Goal: Check status: Check status

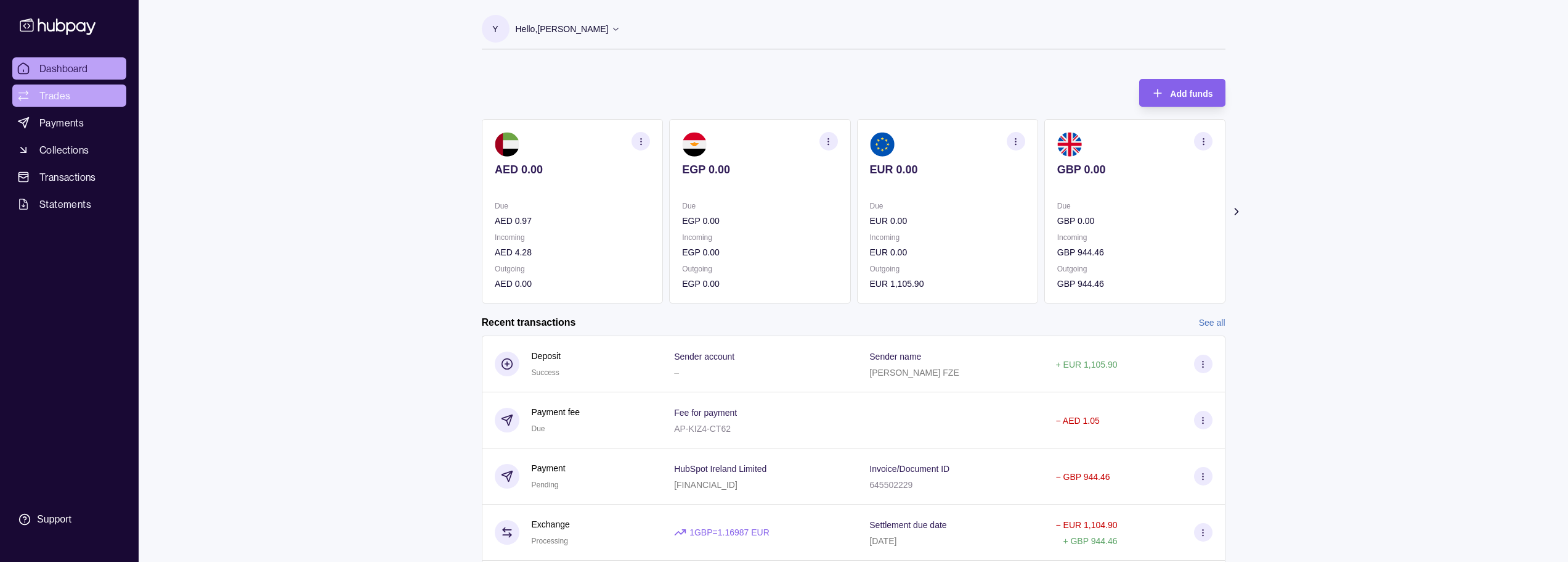
click at [89, 103] on link "Trades" at bounding box center [68, 96] width 114 height 22
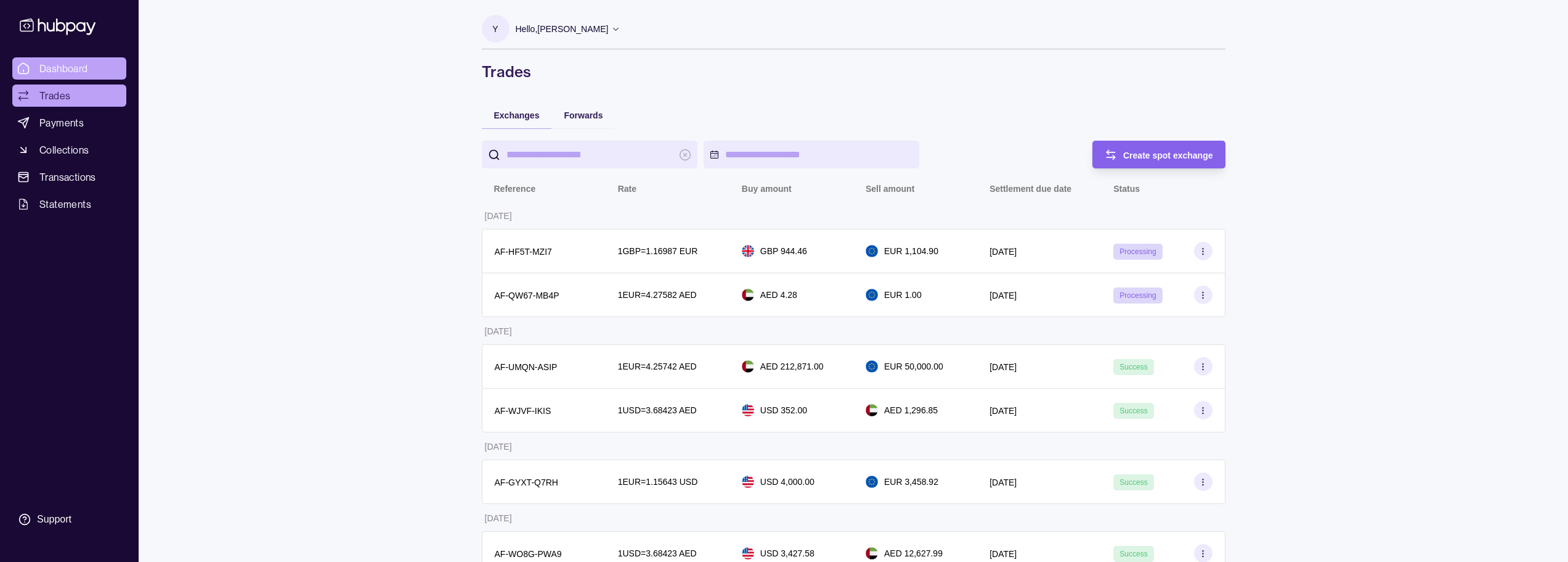
click at [90, 73] on link "Dashboard" at bounding box center [68, 68] width 114 height 22
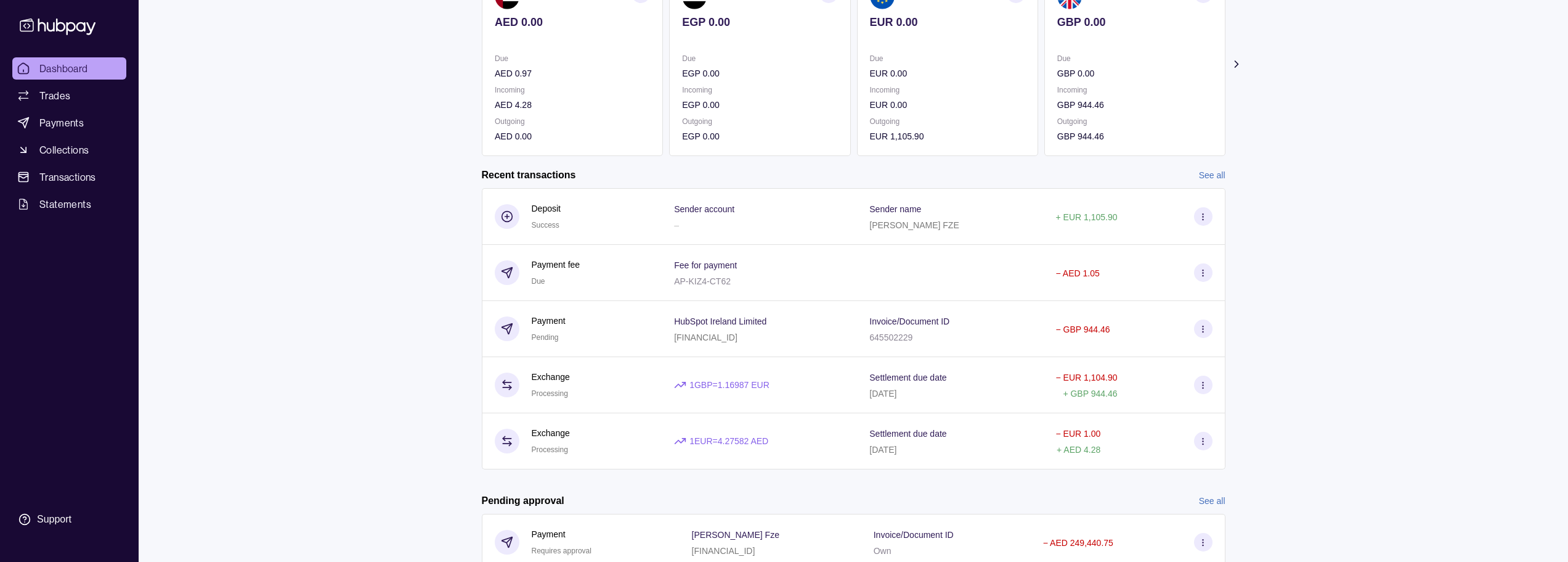
scroll to position [185, 0]
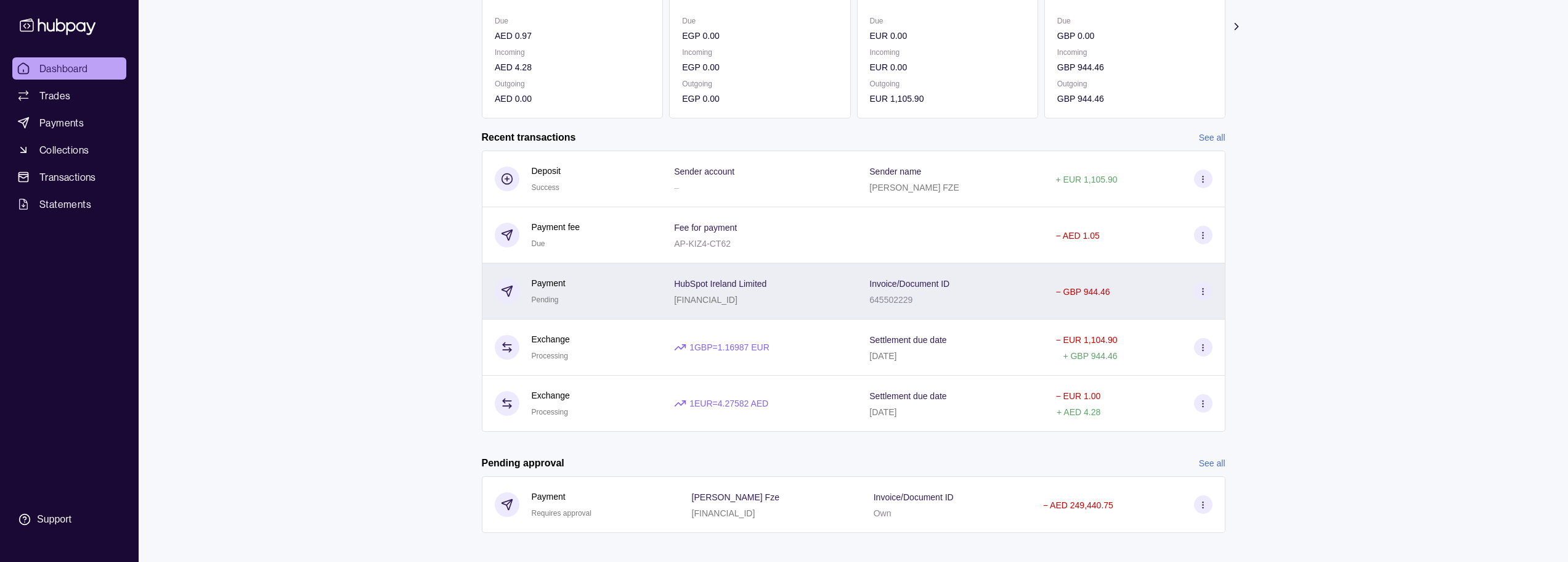
click at [918, 292] on div "645502229" at bounding box center [909, 299] width 80 height 15
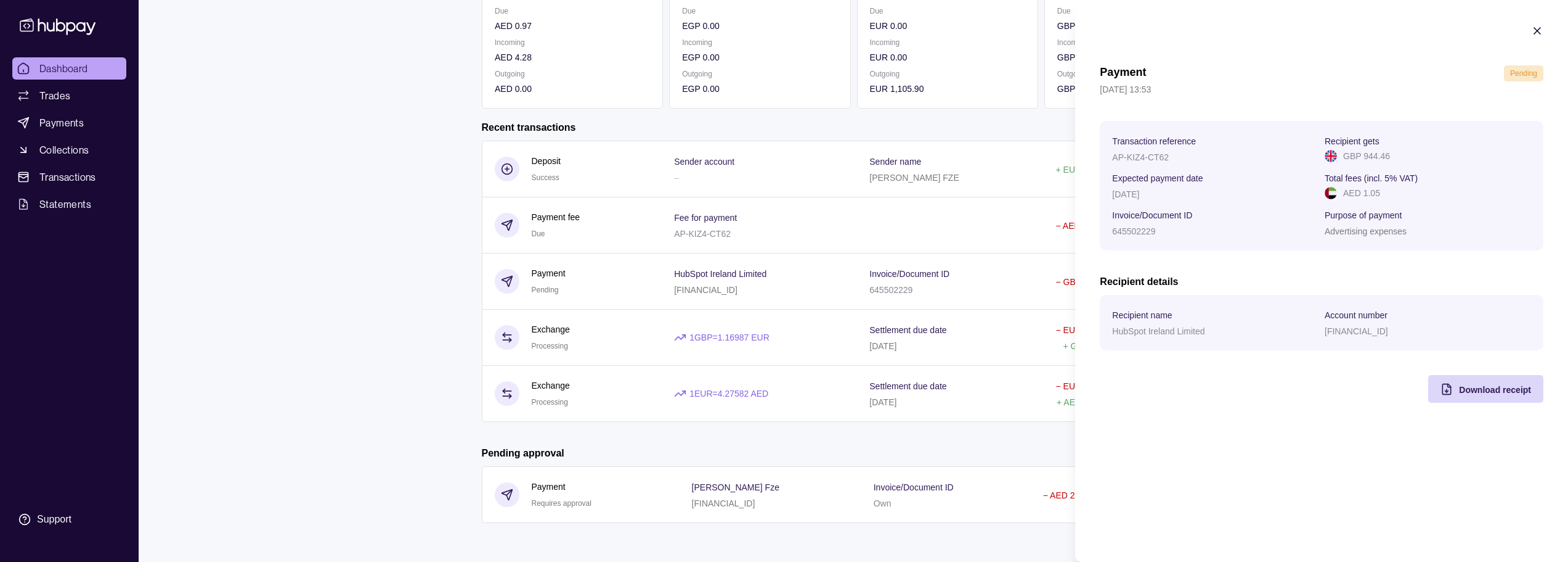
scroll to position [196, 0]
click at [1539, 33] on icon "button" at bounding box center [1538, 31] width 6 height 6
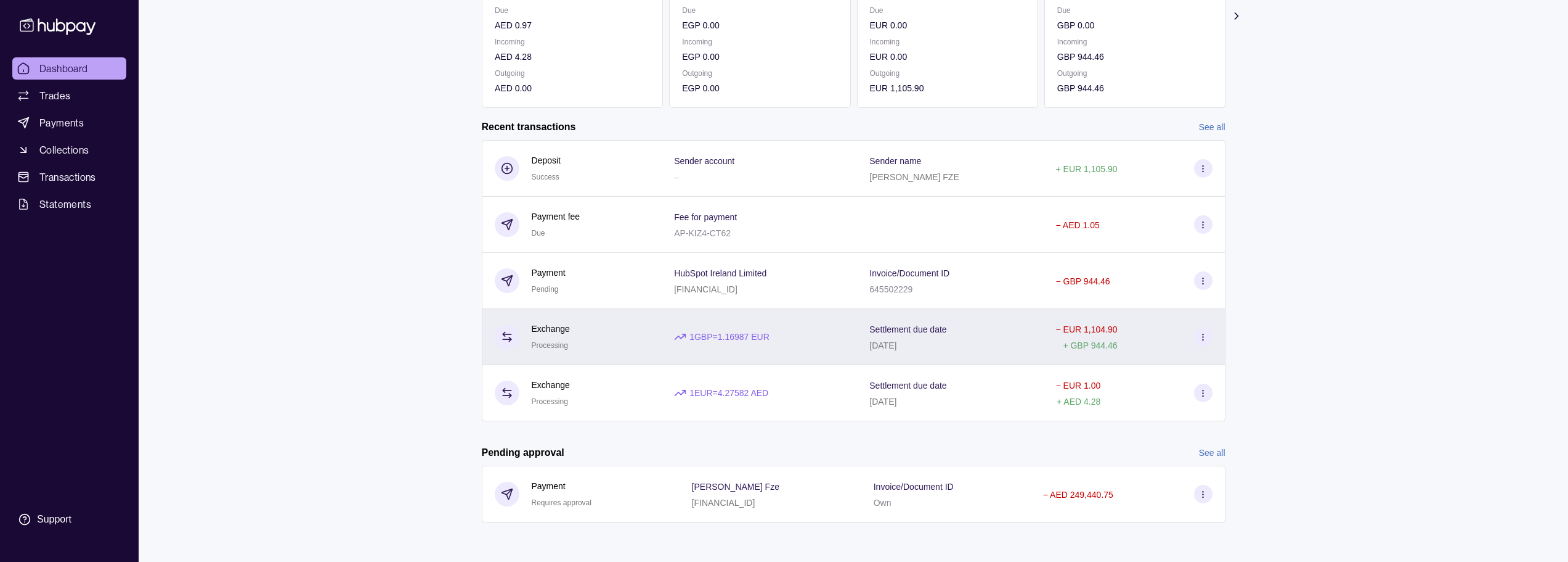
click at [947, 345] on div "[DATE]" at bounding box center [908, 345] width 77 height 15
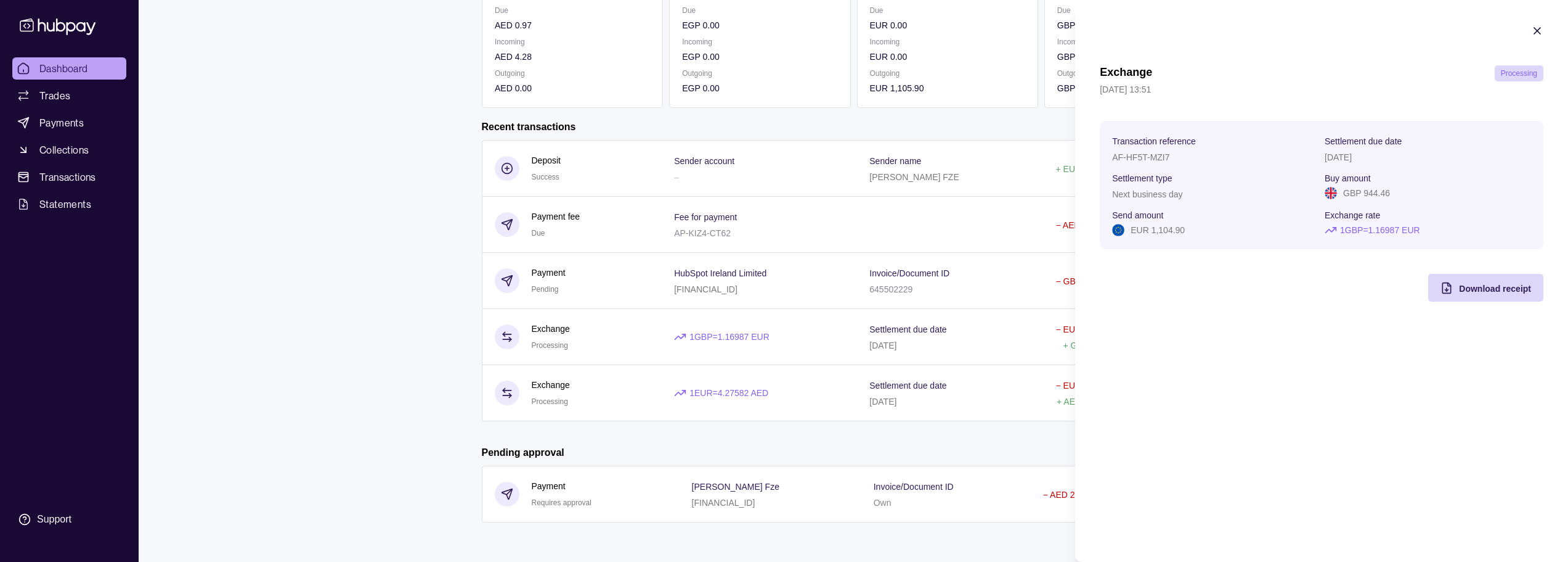
click at [1539, 29] on icon "button" at bounding box center [1537, 30] width 12 height 12
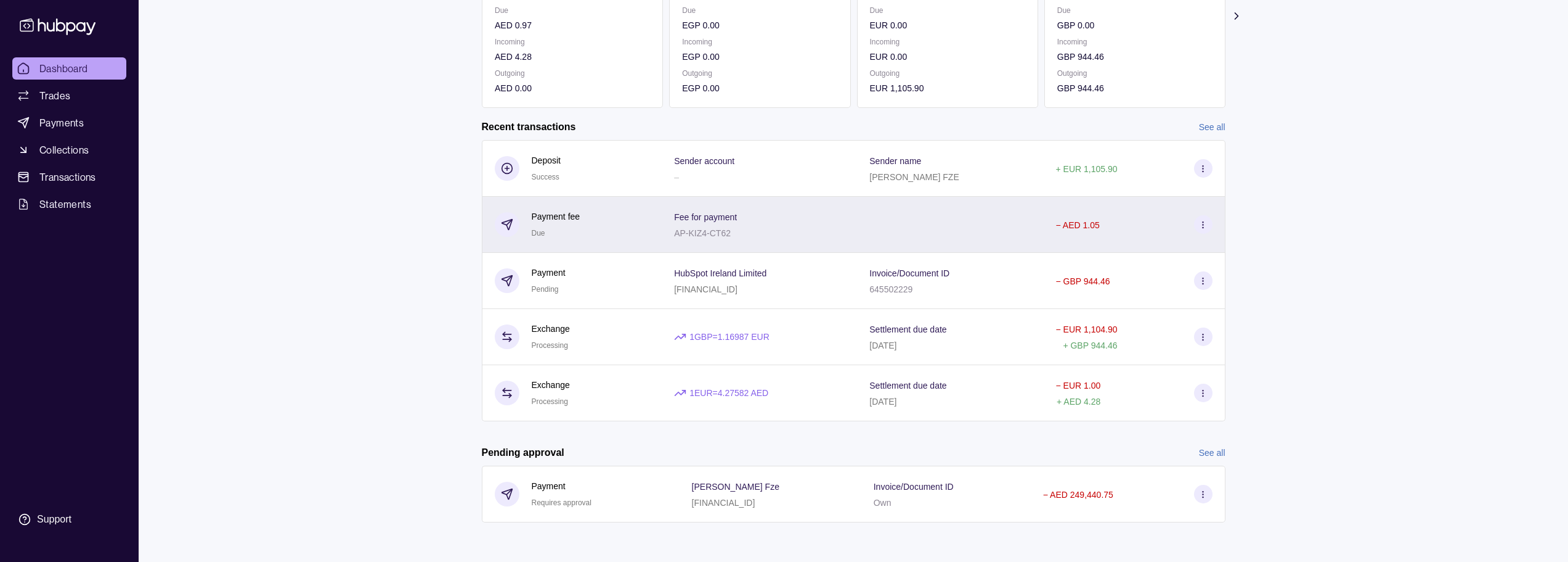
click at [997, 234] on div at bounding box center [950, 224] width 186 height 56
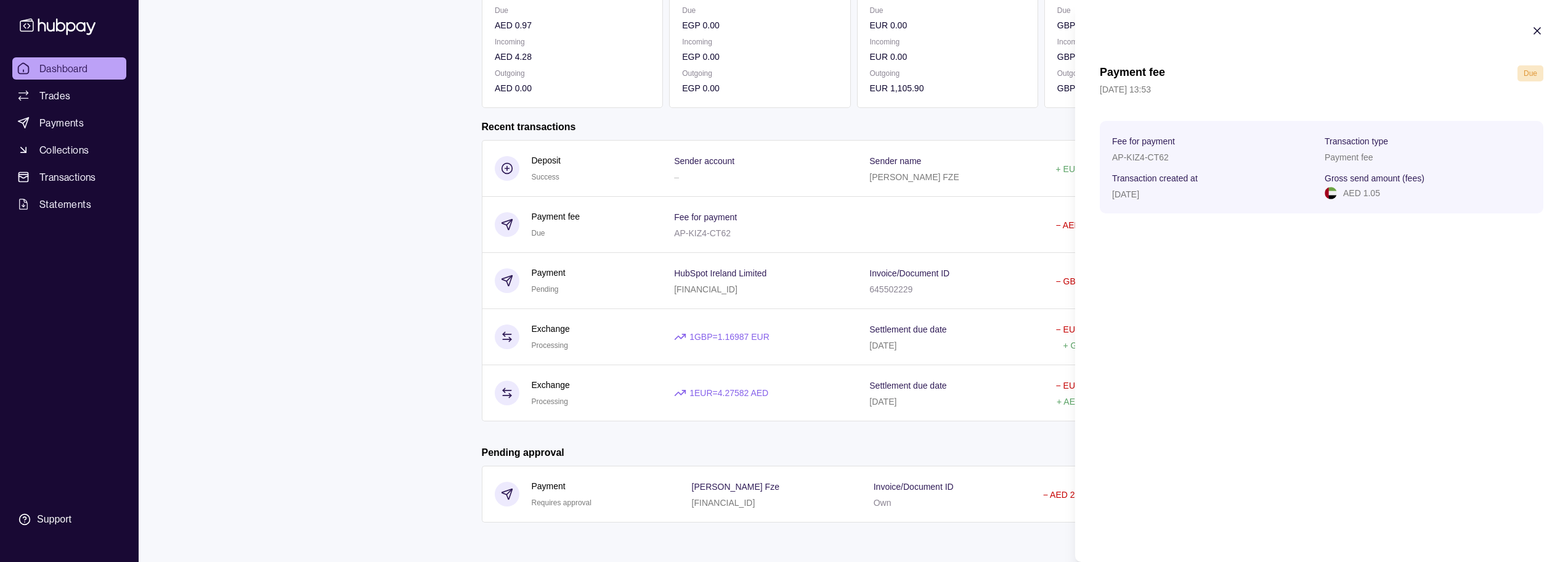
click at [1537, 30] on icon "button" at bounding box center [1538, 31] width 6 height 6
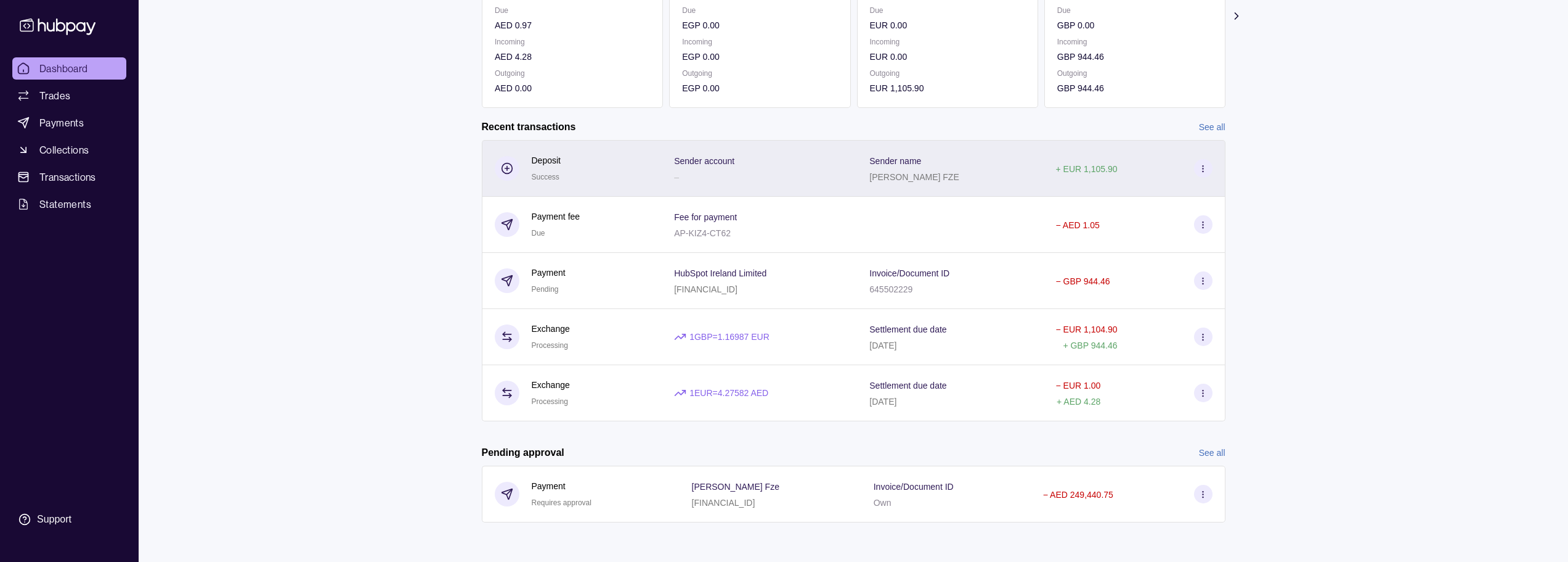
click at [857, 187] on div "Sender account –" at bounding box center [760, 168] width 196 height 57
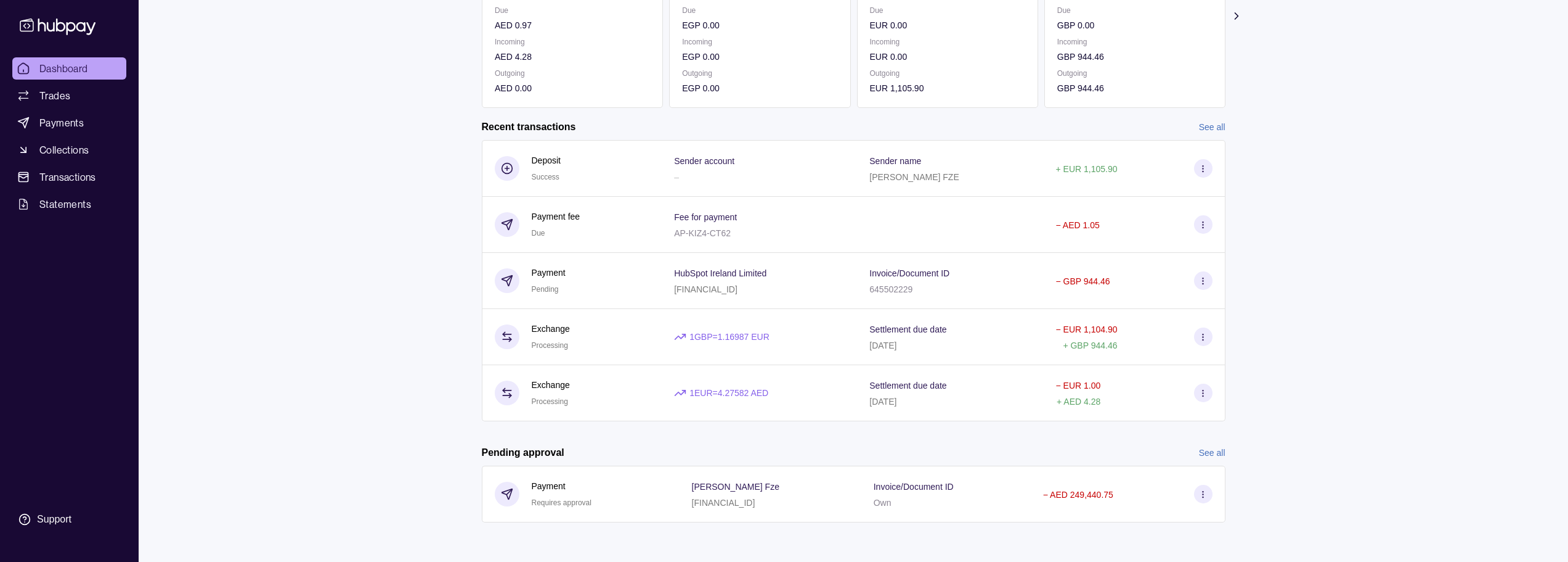
click at [840, 261] on html "Dashboard Trades Payments Collections Transactions Statements Support Y Hello, …" at bounding box center [784, 182] width 1568 height 757
click at [884, 189] on div "Sender name [PERSON_NAME] FZE" at bounding box center [950, 168] width 186 height 57
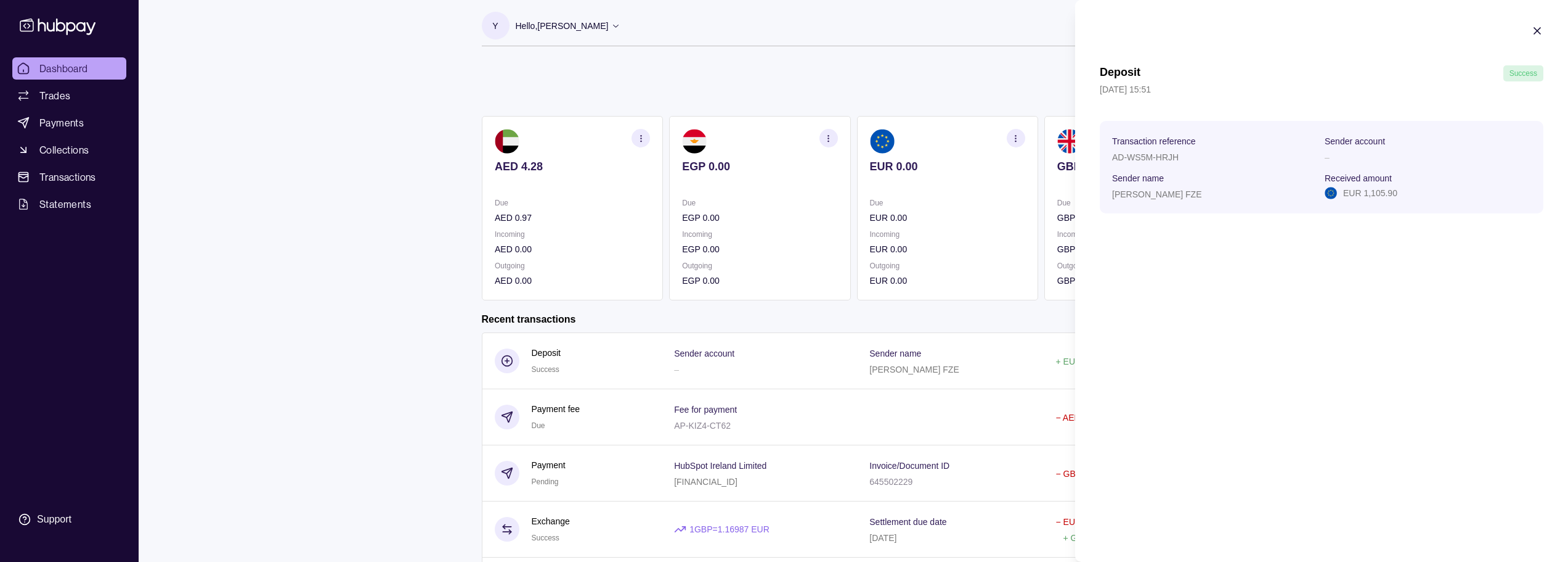
scroll to position [0, 0]
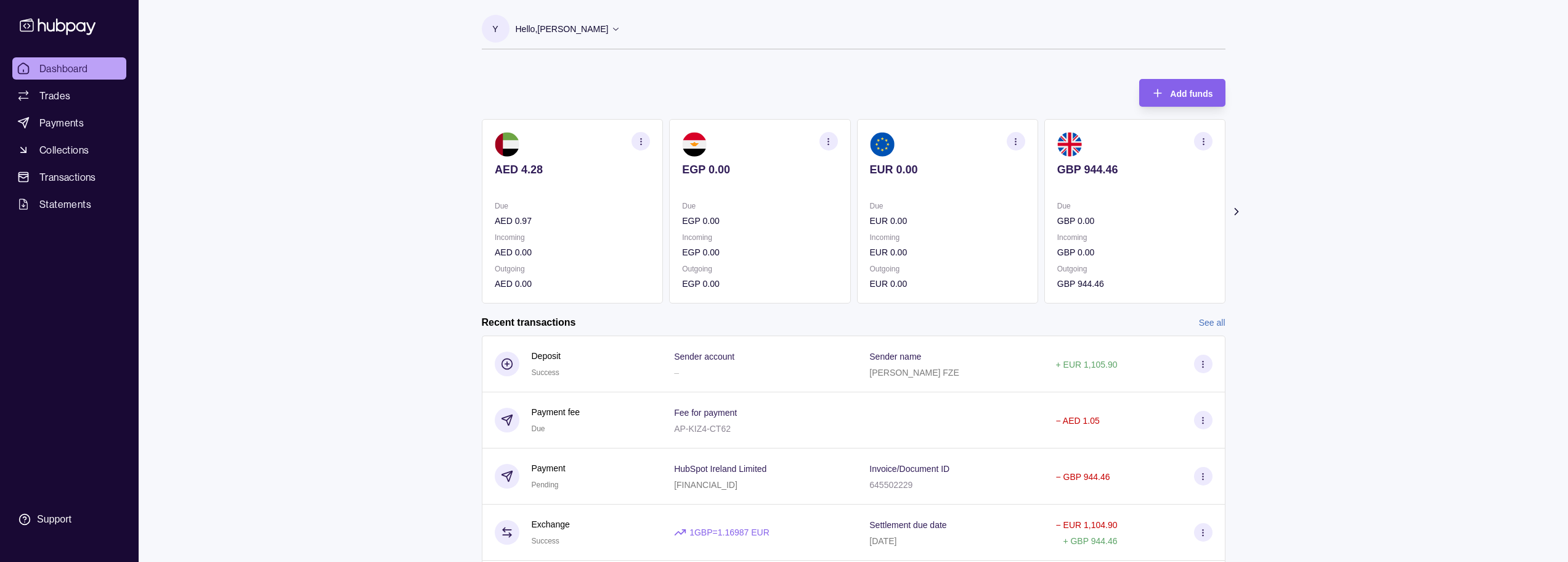
click at [324, 174] on html "Dashboard Trades Payments Collections Transactions Statements Support Y Hello, …" at bounding box center [784, 378] width 1568 height 757
click at [59, 92] on span "Trades" at bounding box center [55, 96] width 31 height 15
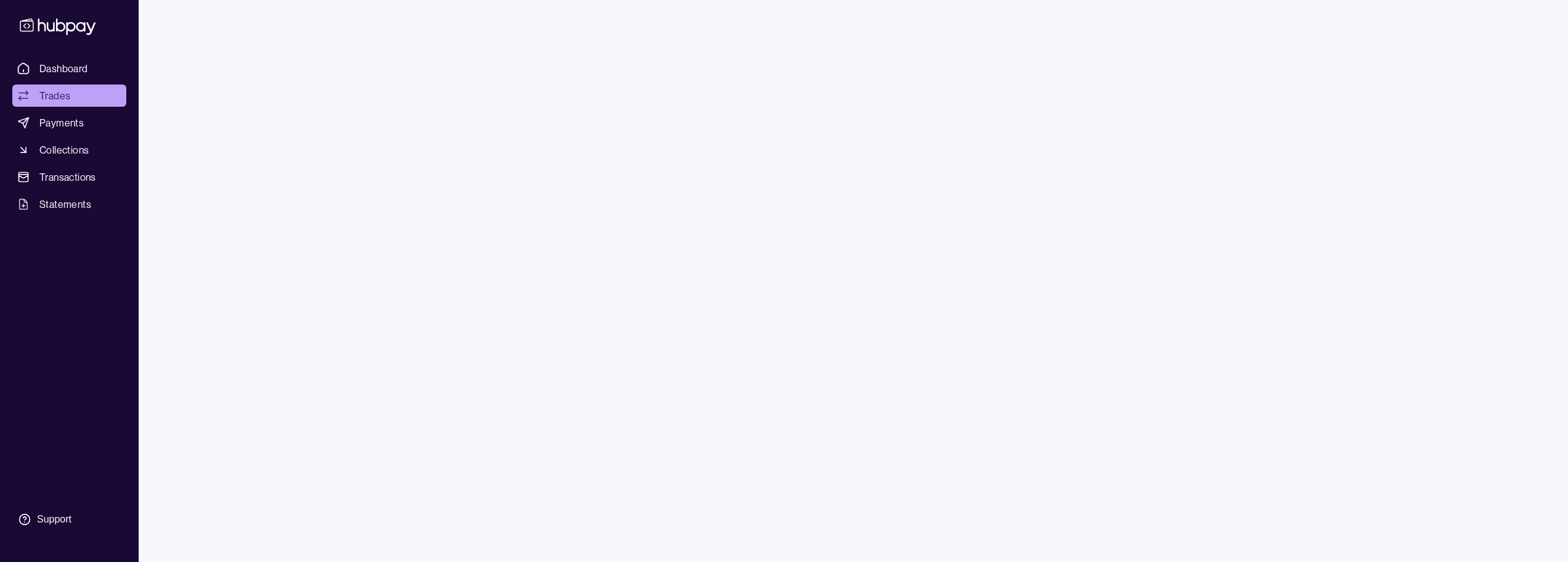
click at [60, 67] on span "Dashboard" at bounding box center [64, 68] width 49 height 15
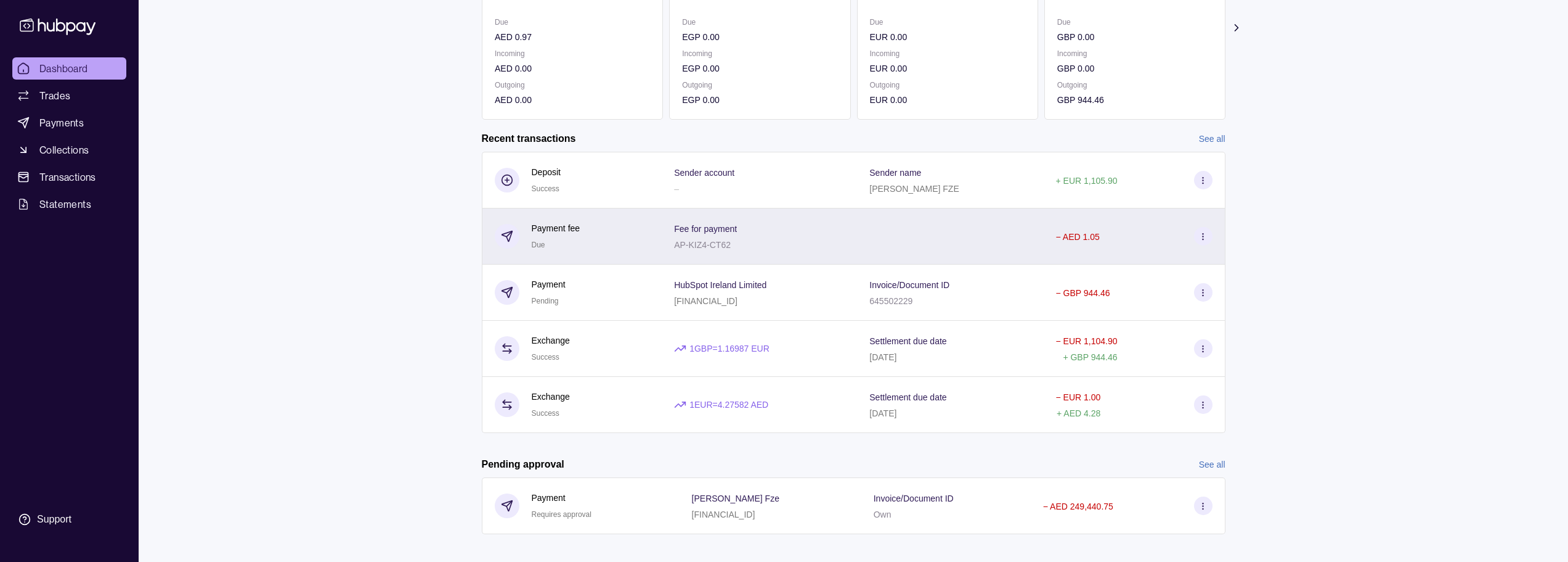
scroll to position [185, 0]
click at [1131, 236] on div "− AED 1.05" at bounding box center [1134, 234] width 157 height 18
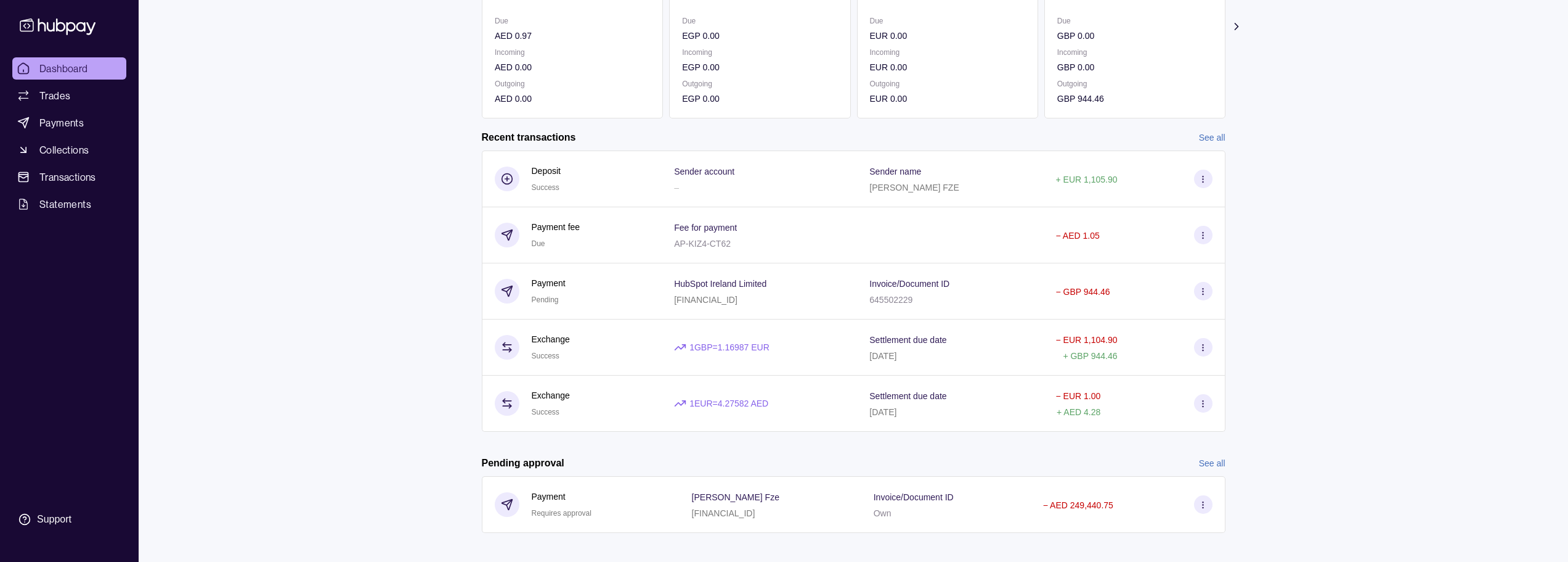
click at [893, 184] on html "Dashboard Trades Payments Collections Transactions Statements Support Y Hello, …" at bounding box center [784, 193] width 1568 height 757
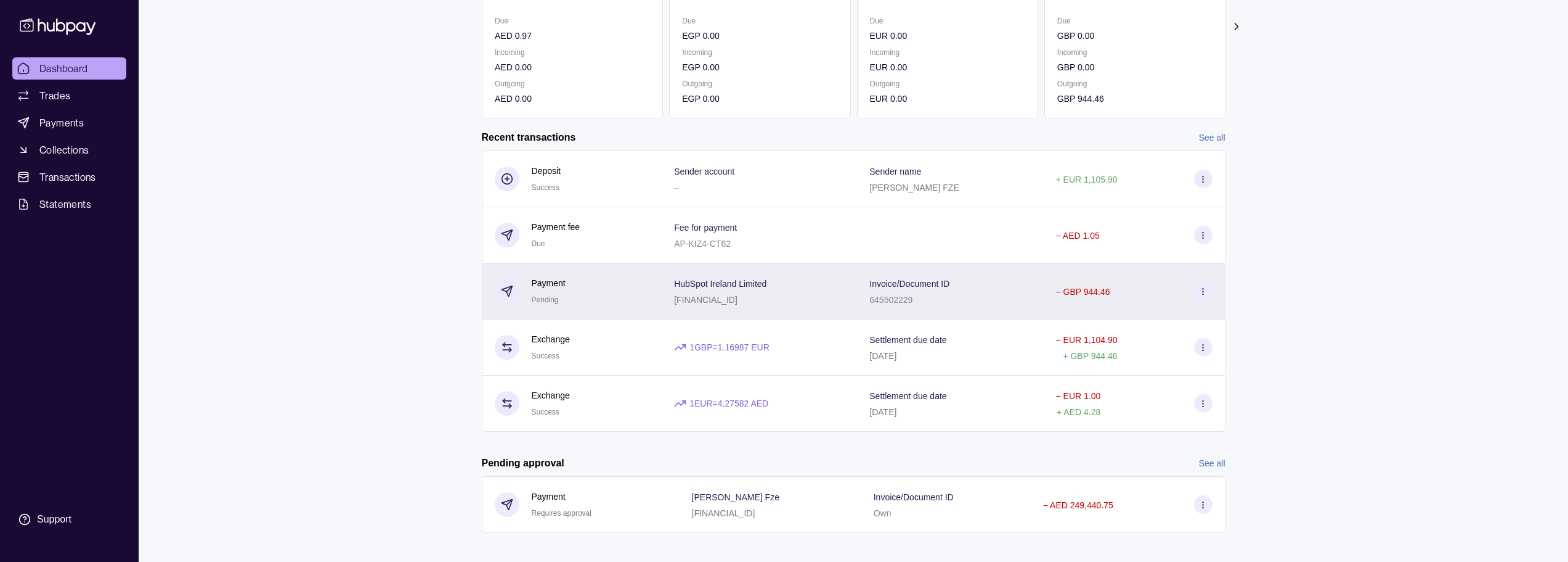
click at [950, 285] on p "Invoice/Document ID" at bounding box center [909, 283] width 80 height 10
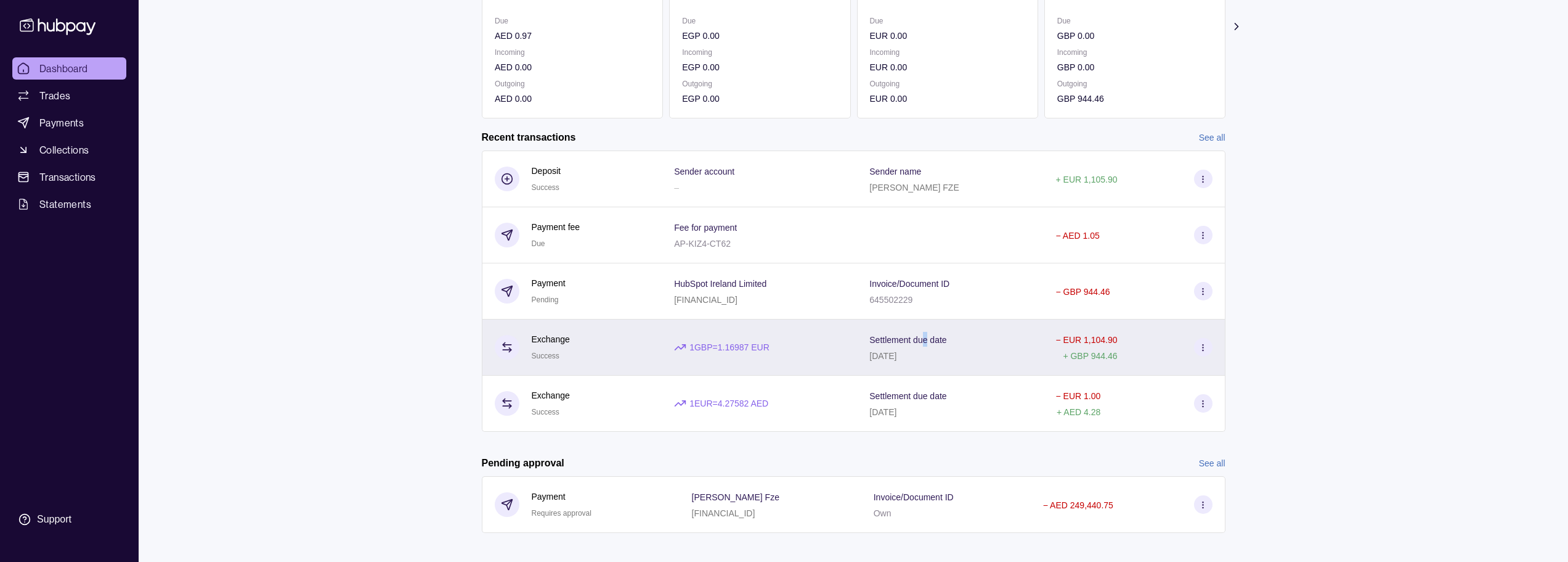
click at [945, 341] on html "Dashboard Trades Payments Collections Transactions Statements Support Y Hello, …" at bounding box center [784, 193] width 1568 height 757
click at [944, 341] on p "Settlement due date" at bounding box center [908, 340] width 77 height 10
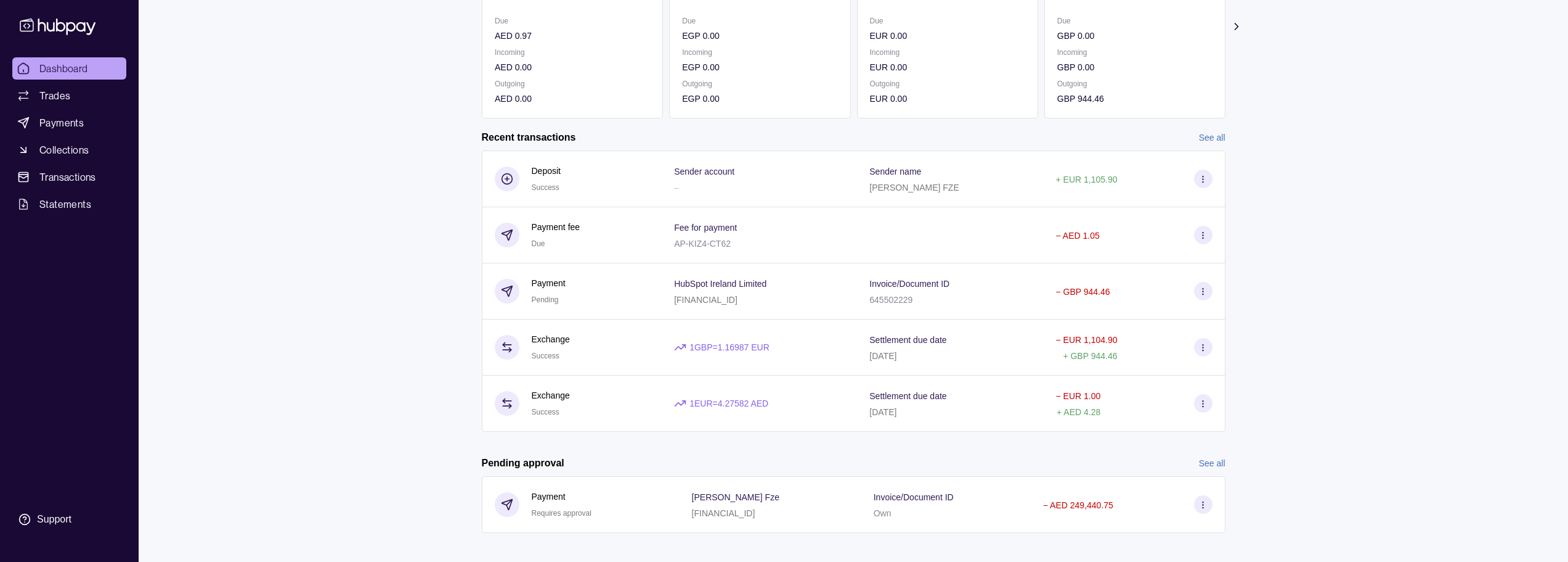
click at [335, 245] on html "Dashboard Trades Payments Collections Transactions Statements Support Y Hello, …" at bounding box center [784, 193] width 1568 height 757
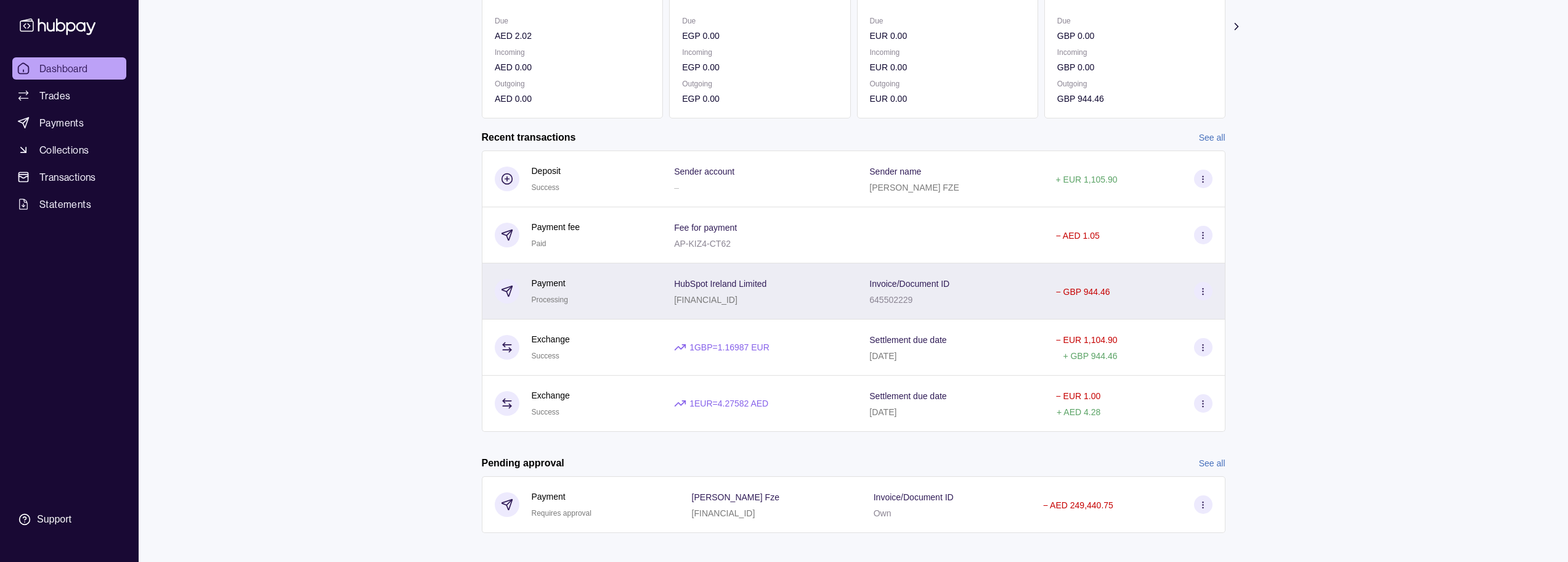
click at [1043, 305] on div "Invoice/Document ID 645502229" at bounding box center [950, 291] width 186 height 56
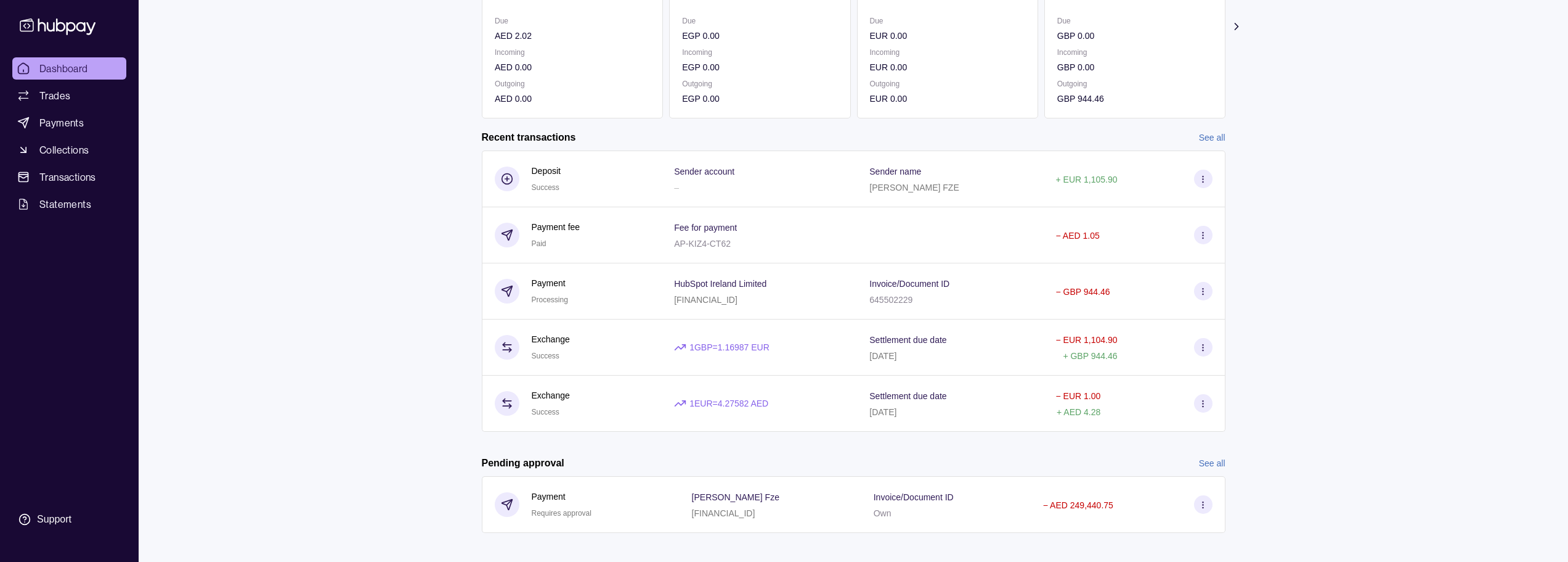
click at [731, 305] on html "Dashboard Trades Payments Collections Transactions Statements Support Y Hello, …" at bounding box center [784, 193] width 1568 height 757
click at [731, 305] on div "[FINANCIAL_ID]" at bounding box center [720, 299] width 92 height 15
click at [726, 299] on html "Dashboard Trades Payments Collections Transactions Statements Support Y Hello, …" at bounding box center [784, 193] width 1568 height 757
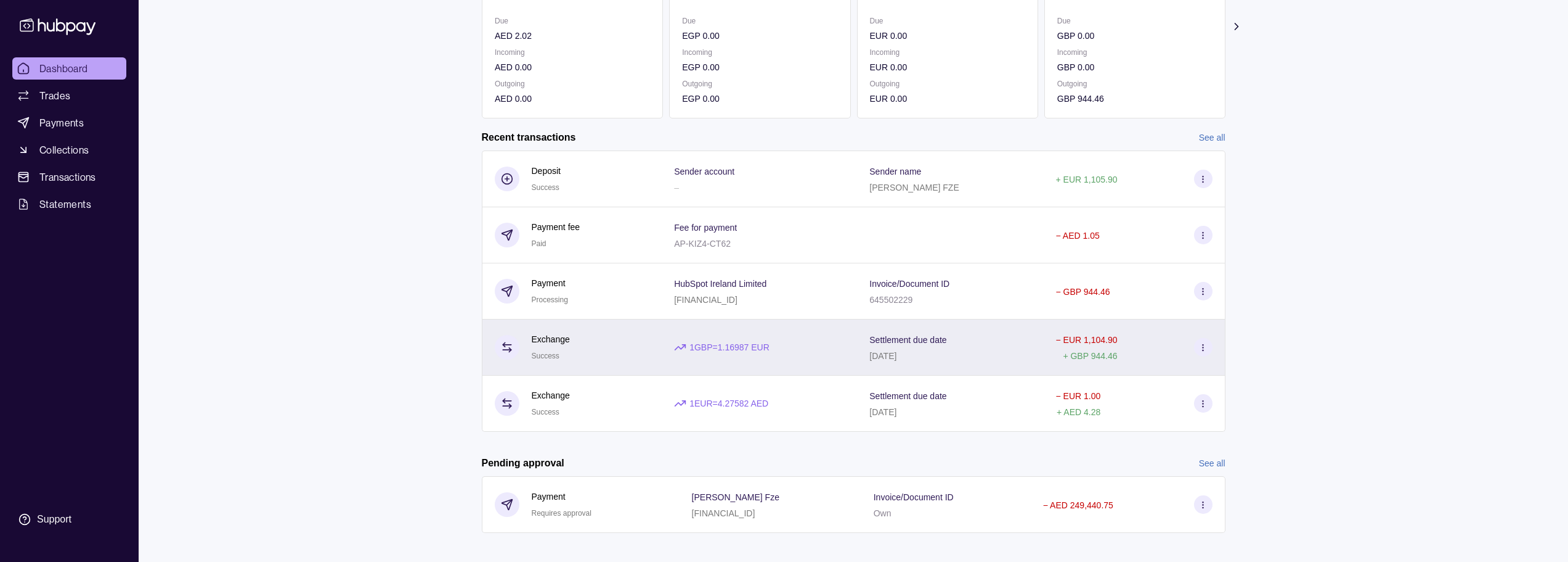
click at [982, 341] on div "Settlement due date [DATE]" at bounding box center [950, 347] width 161 height 31
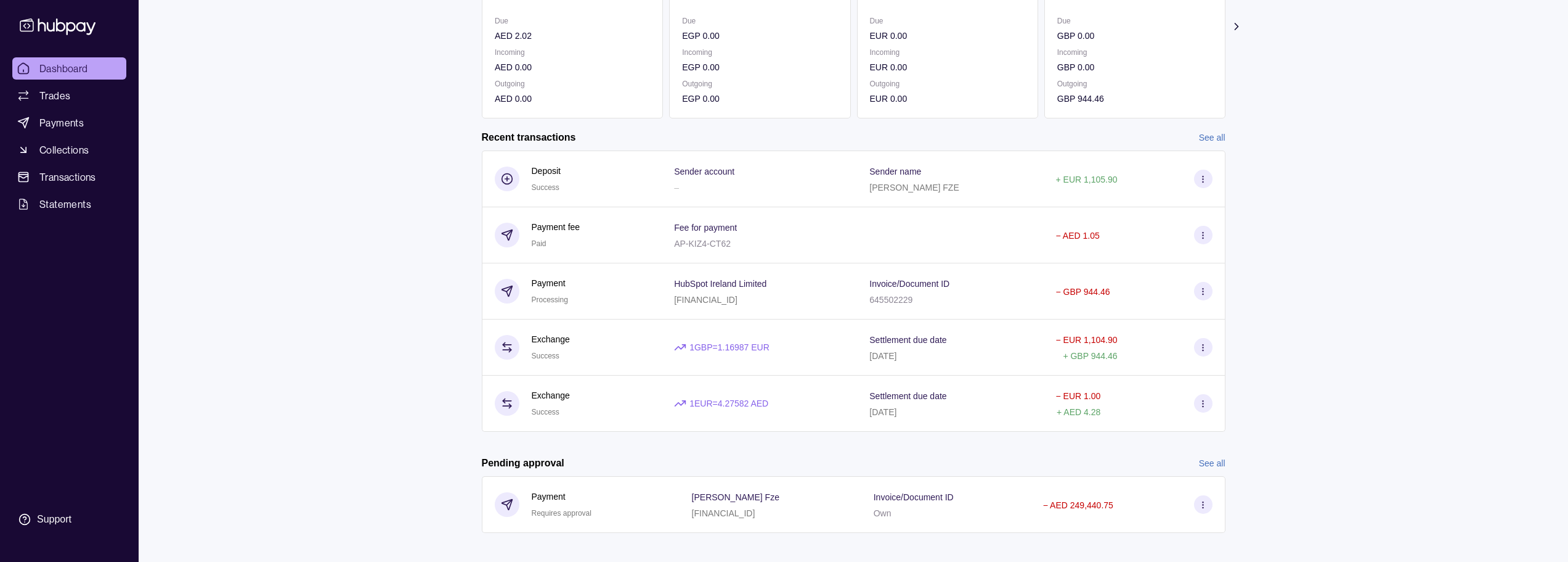
click at [920, 286] on html "Dashboard Trades Payments Collections Transactions Statements Support Y Hello, …" at bounding box center [784, 193] width 1568 height 757
click at [920, 286] on p "Invoice/Document ID" at bounding box center [909, 283] width 80 height 10
click at [929, 233] on html "Dashboard Trades Payments Collections Transactions Statements Support Y Hello, …" at bounding box center [784, 193] width 1568 height 757
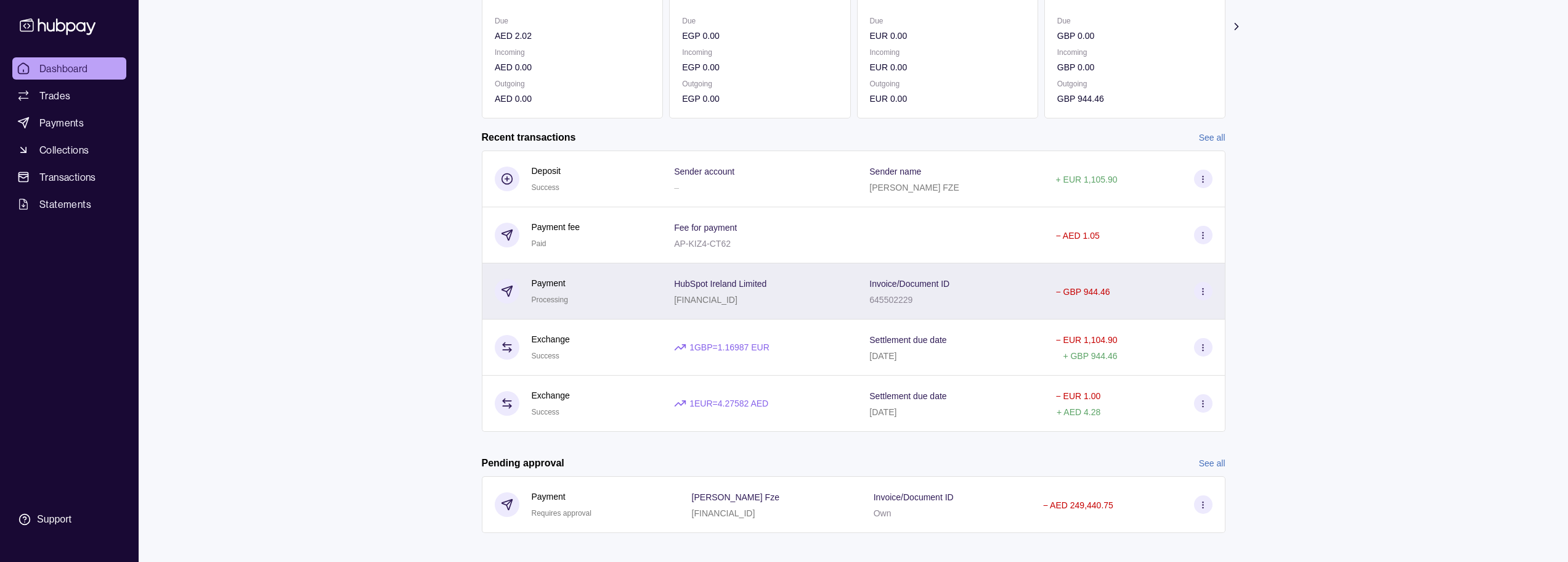
click at [930, 292] on div "645502229" at bounding box center [909, 299] width 80 height 15
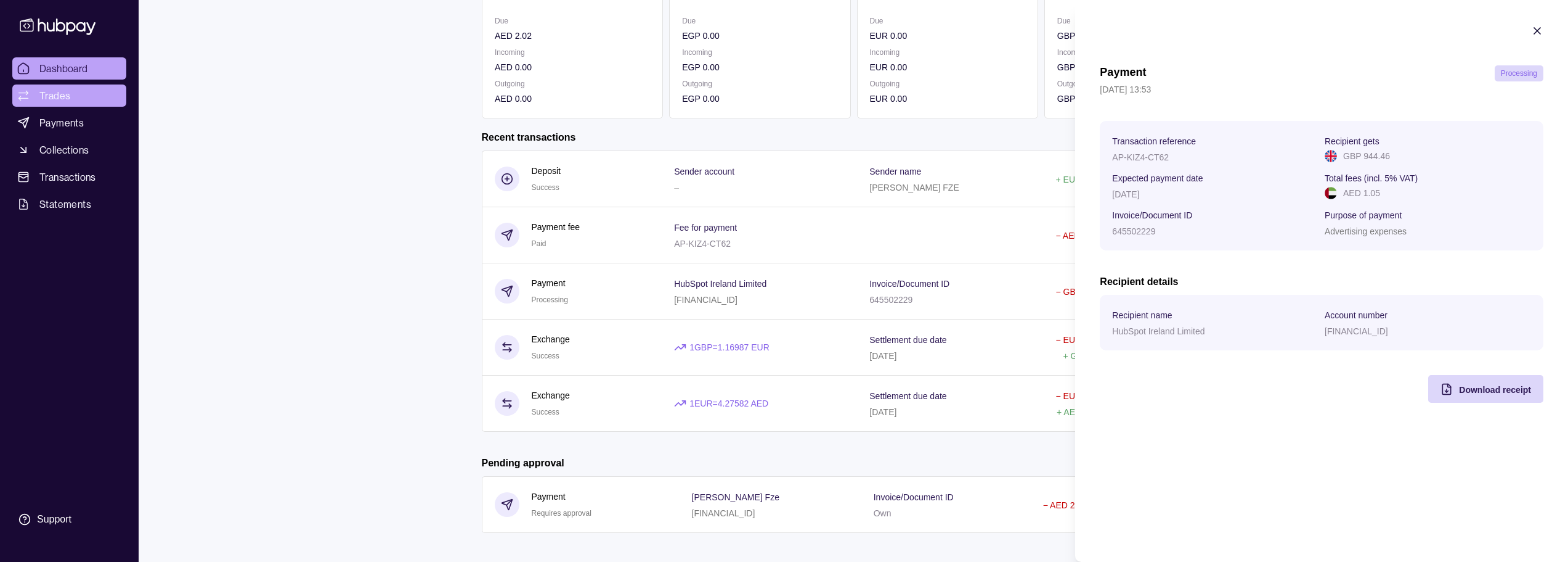
click at [80, 97] on html "Dashboard Trades Payments Collections Transactions Statements Support Y Hello, …" at bounding box center [784, 193] width 1568 height 757
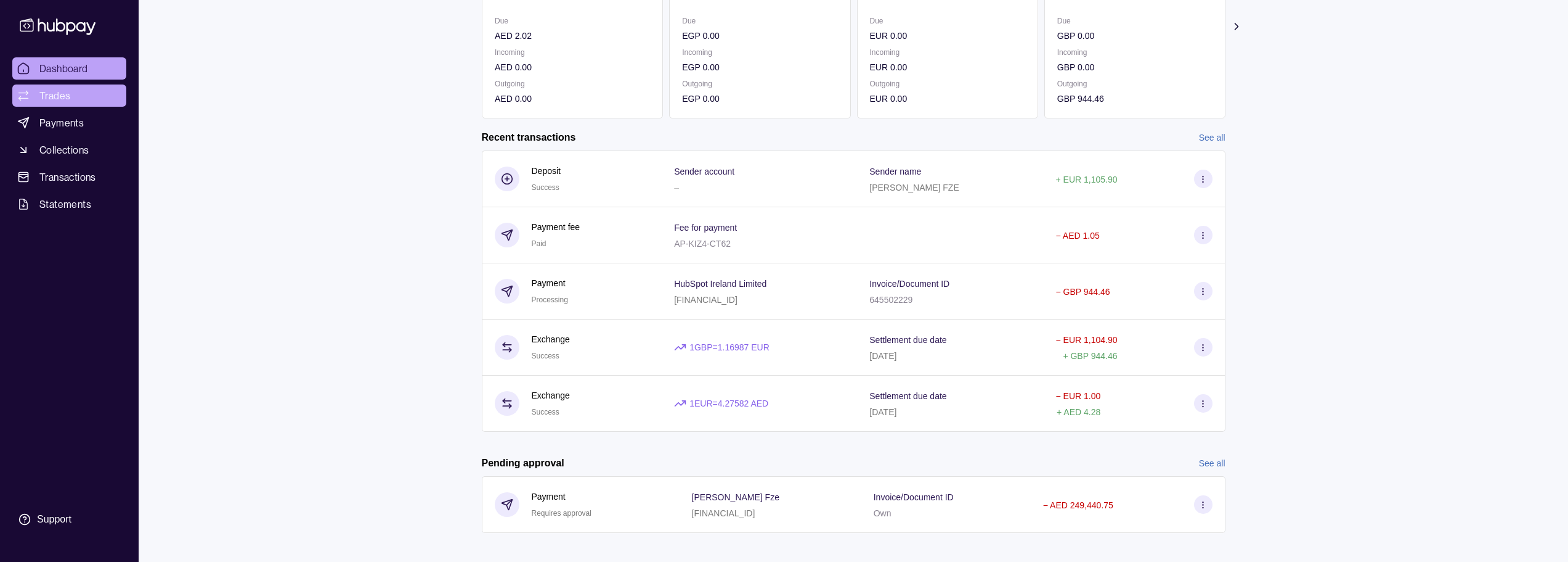
click at [78, 92] on link "Trades" at bounding box center [68, 96] width 114 height 22
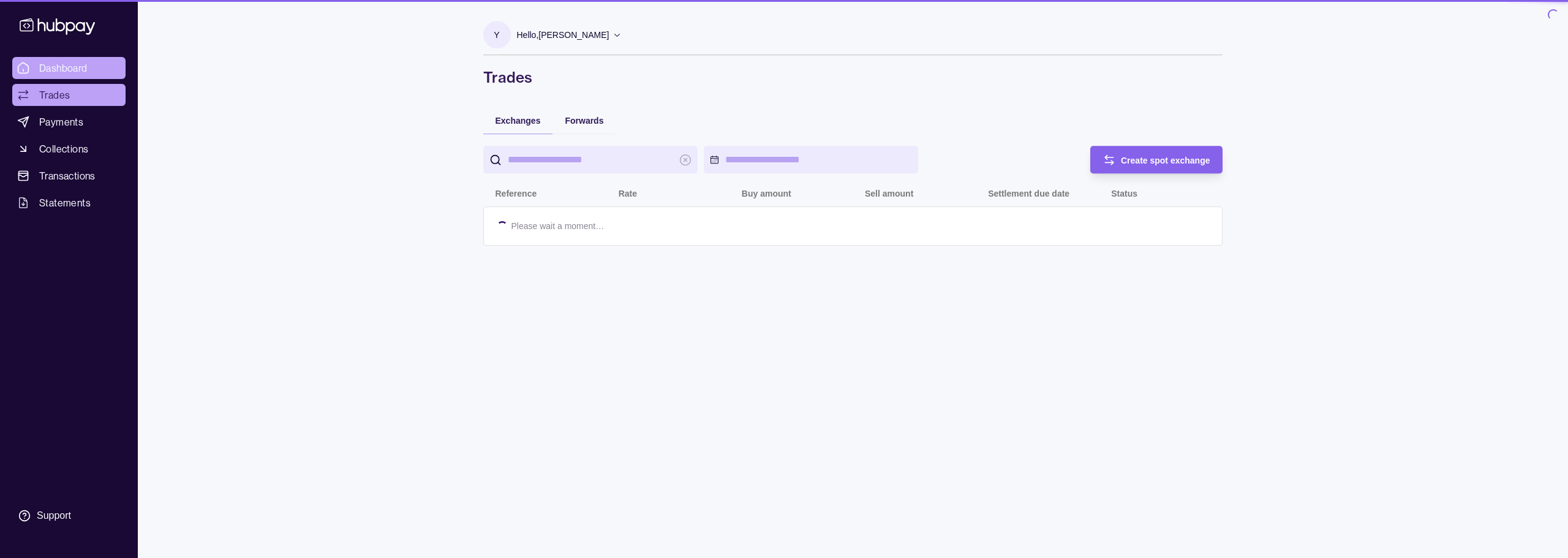
click at [78, 66] on span "Dashboard" at bounding box center [63, 68] width 48 height 15
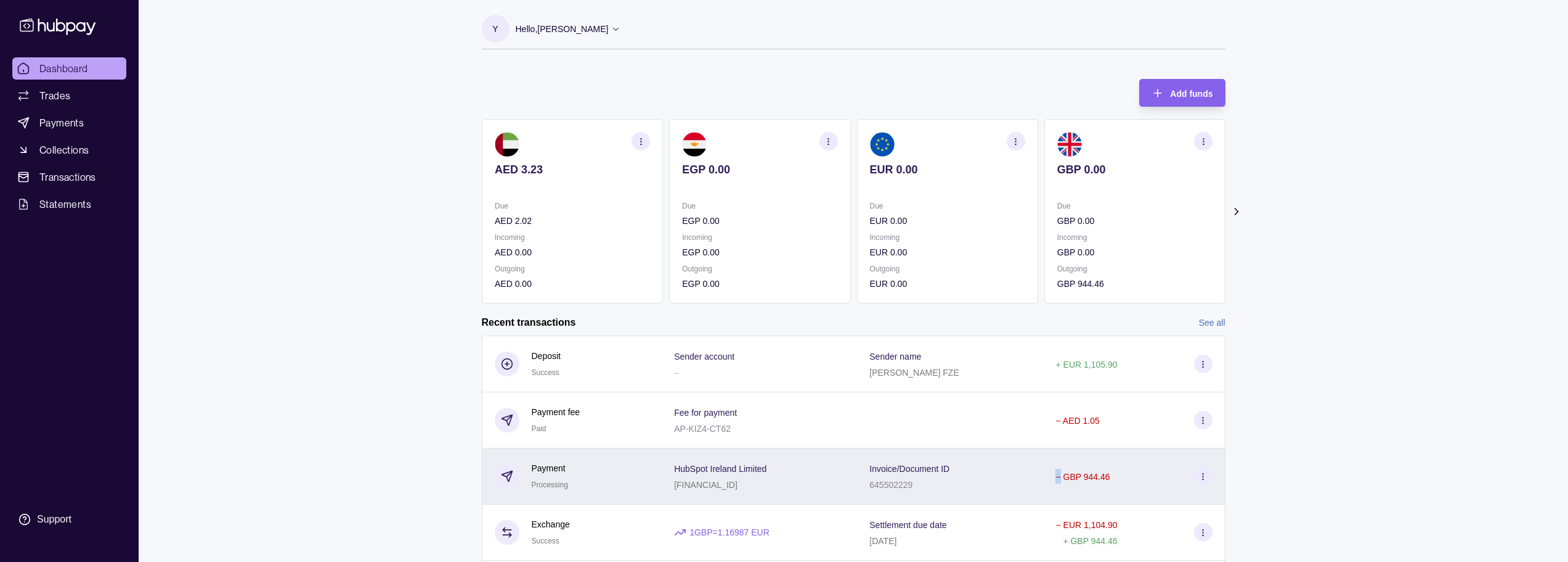
click at [1062, 482] on div "− GBP 944.46" at bounding box center [1083, 476] width 54 height 15
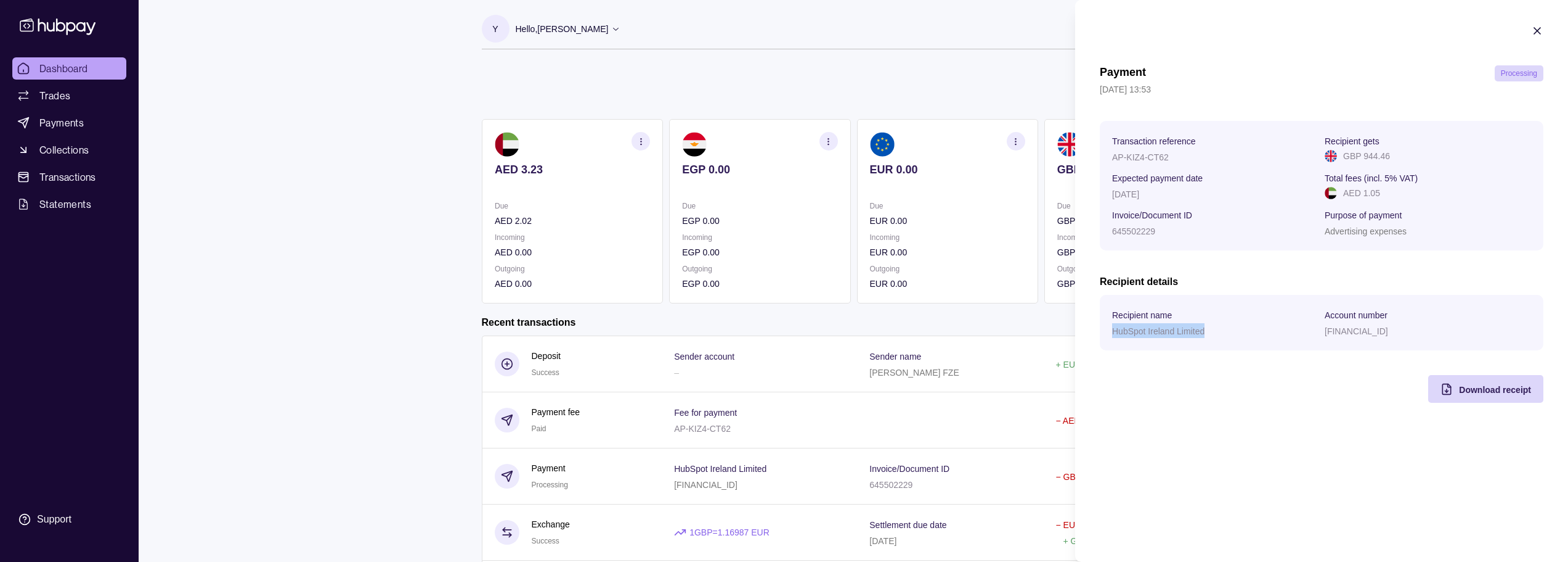
drag, startPoint x: 1208, startPoint y: 332, endPoint x: 1112, endPoint y: 338, distance: 96.2
click at [1112, 338] on section "Recipient name HubSpot Ireland Limited Account number [FINANCIAL_ID]" at bounding box center [1322, 322] width 444 height 56
copy p "HubSpot Ireland Limited"
click at [343, 187] on html "Dashboard Trades Payments Collections Transactions Statements Support Y Hello, …" at bounding box center [784, 378] width 1568 height 757
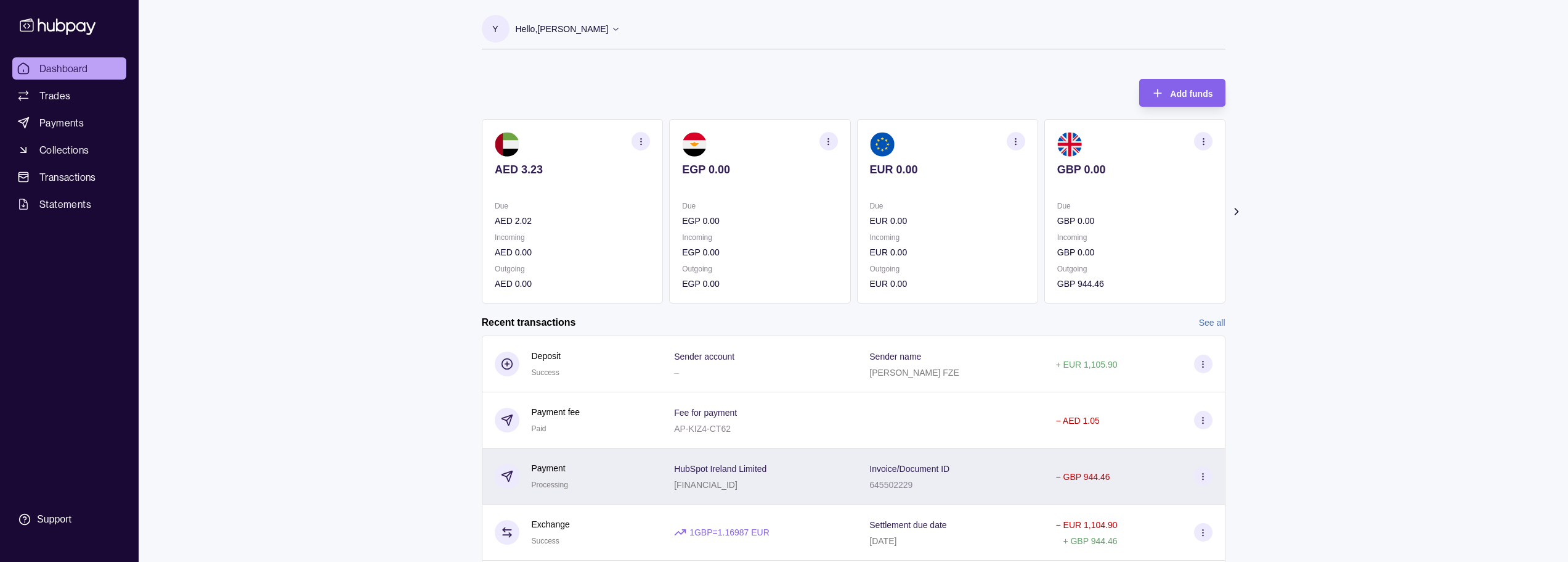
click at [1006, 481] on div "Invoice/Document ID 645502229" at bounding box center [950, 476] width 161 height 31
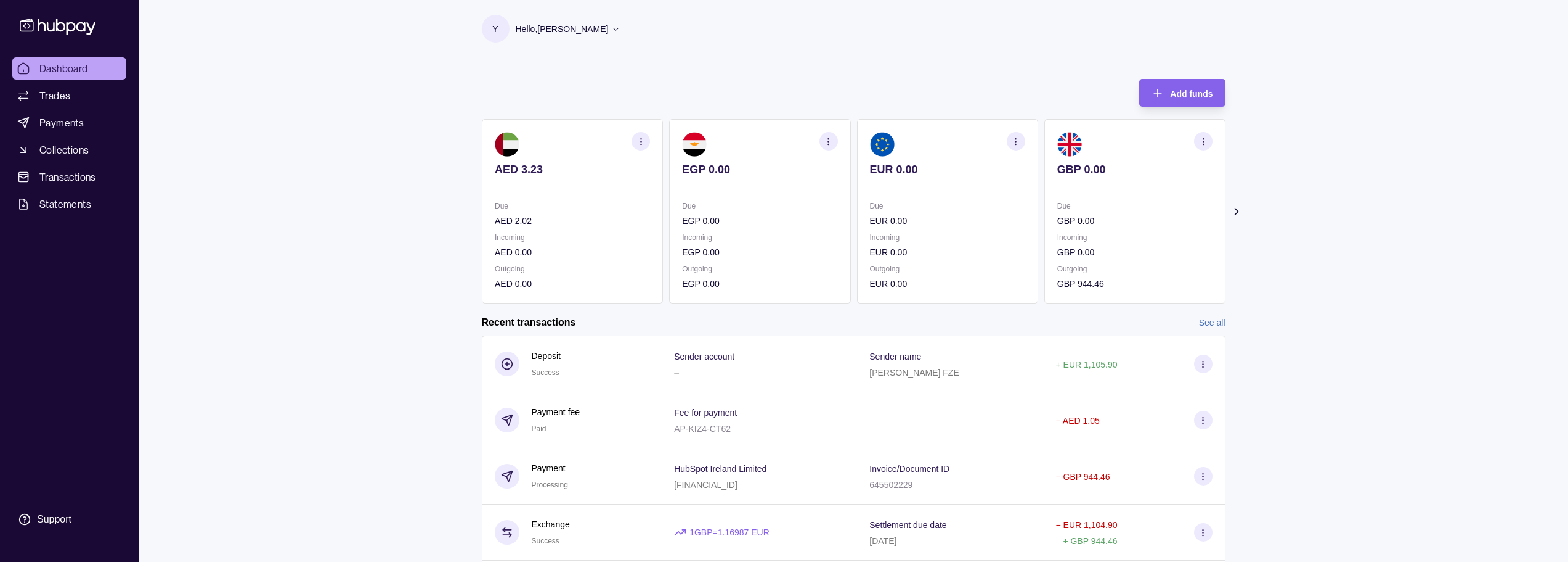
click at [959, 44] on html "Dashboard Trades Payments Collections Transactions Statements Support Y Hello, …" at bounding box center [784, 378] width 1568 height 757
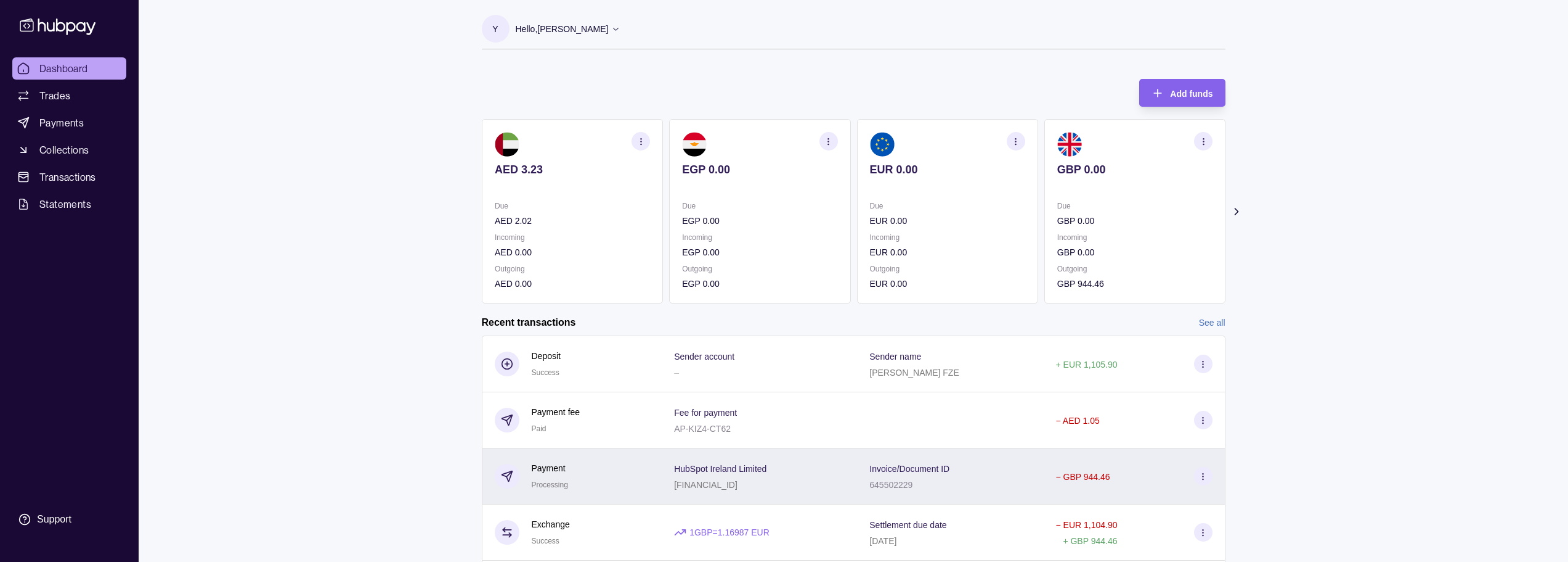
click at [1106, 480] on p "− GBP 944.46" at bounding box center [1083, 477] width 54 height 10
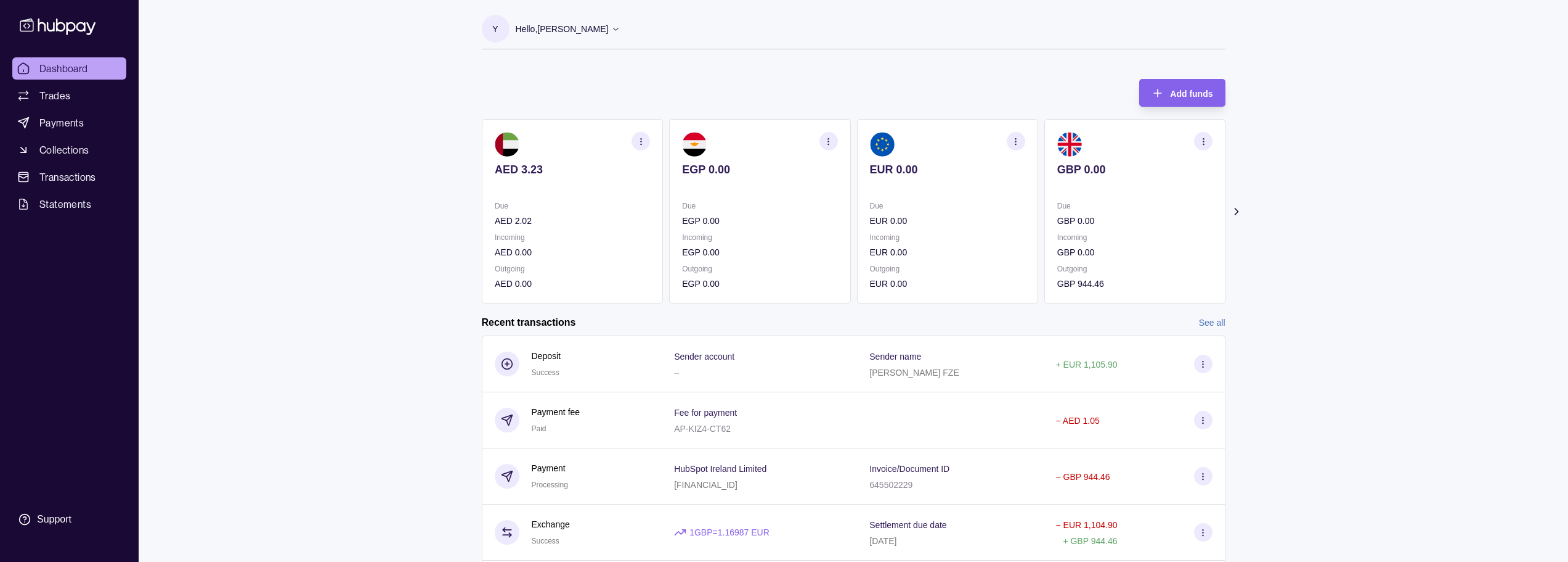
click at [701, 42] on html "Dashboard Trades Payments Collections Transactions Statements Support Y Hello, …" at bounding box center [784, 378] width 1568 height 757
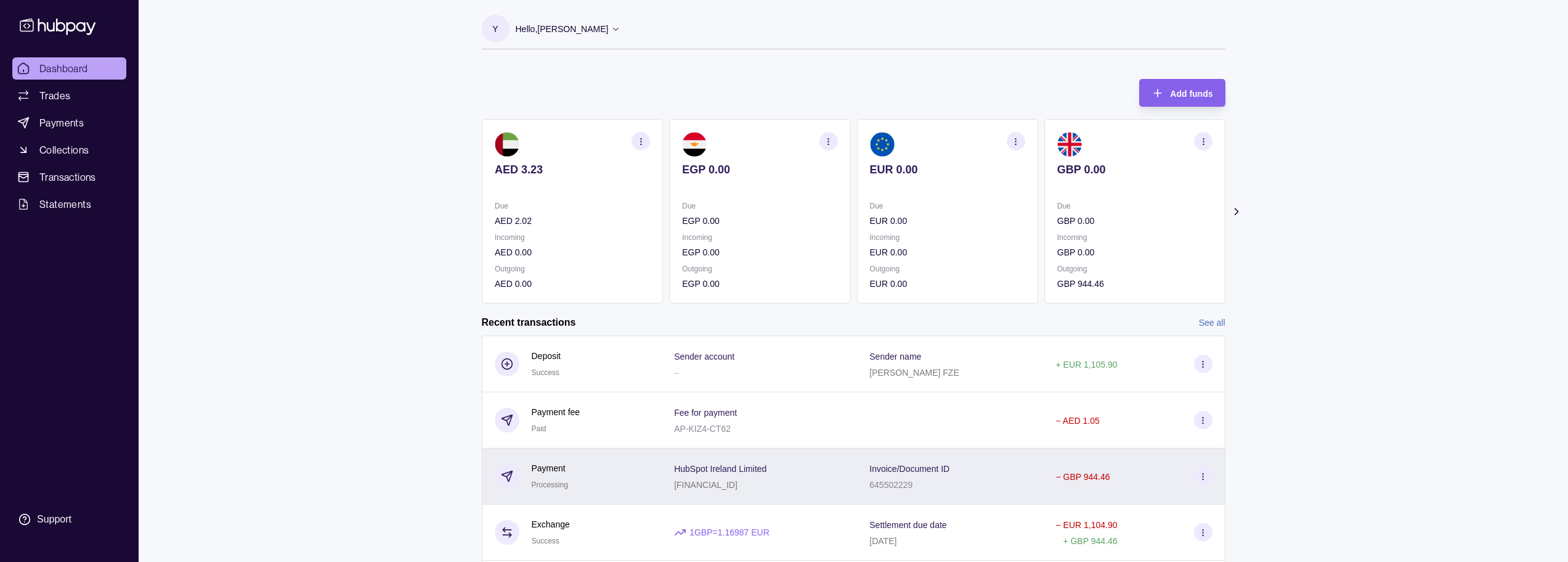
click at [1098, 466] on div "− GBP 944.46" at bounding box center [1134, 475] width 157 height 18
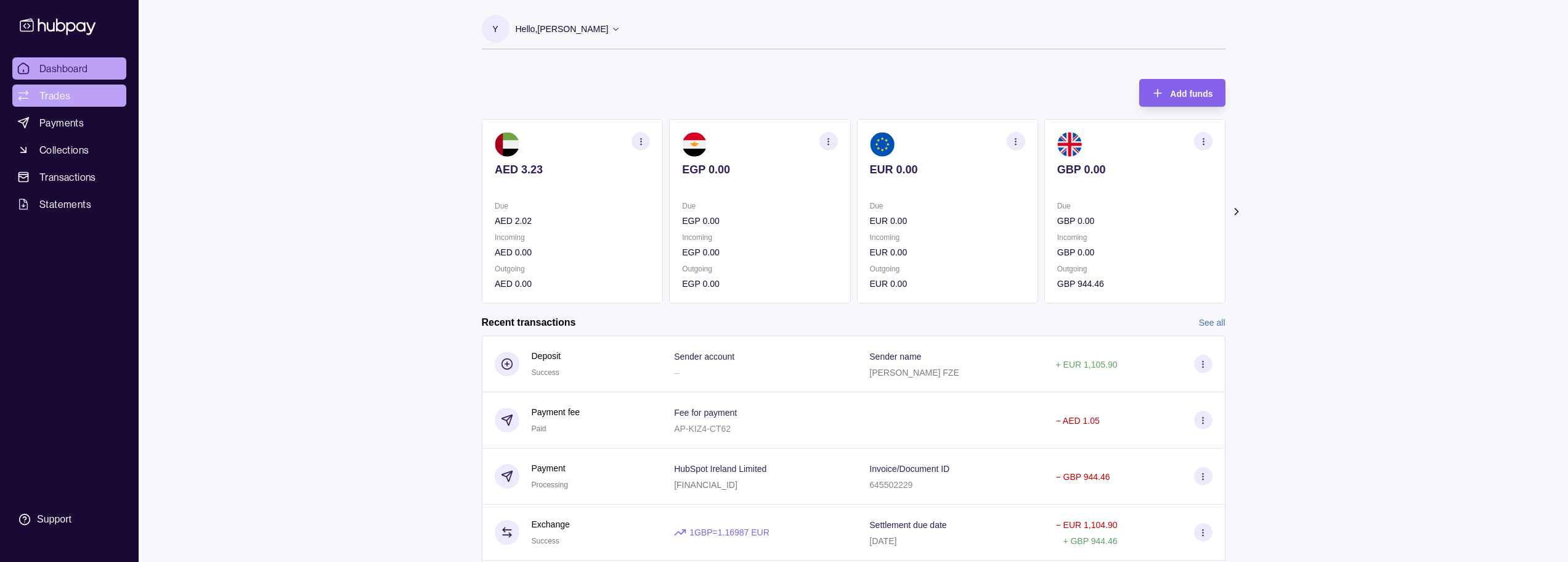
click at [63, 95] on html "Dashboard Trades Payments Collections Transactions Statements Support Y Hello, …" at bounding box center [784, 378] width 1568 height 757
click at [63, 95] on span "Trades" at bounding box center [55, 96] width 31 height 15
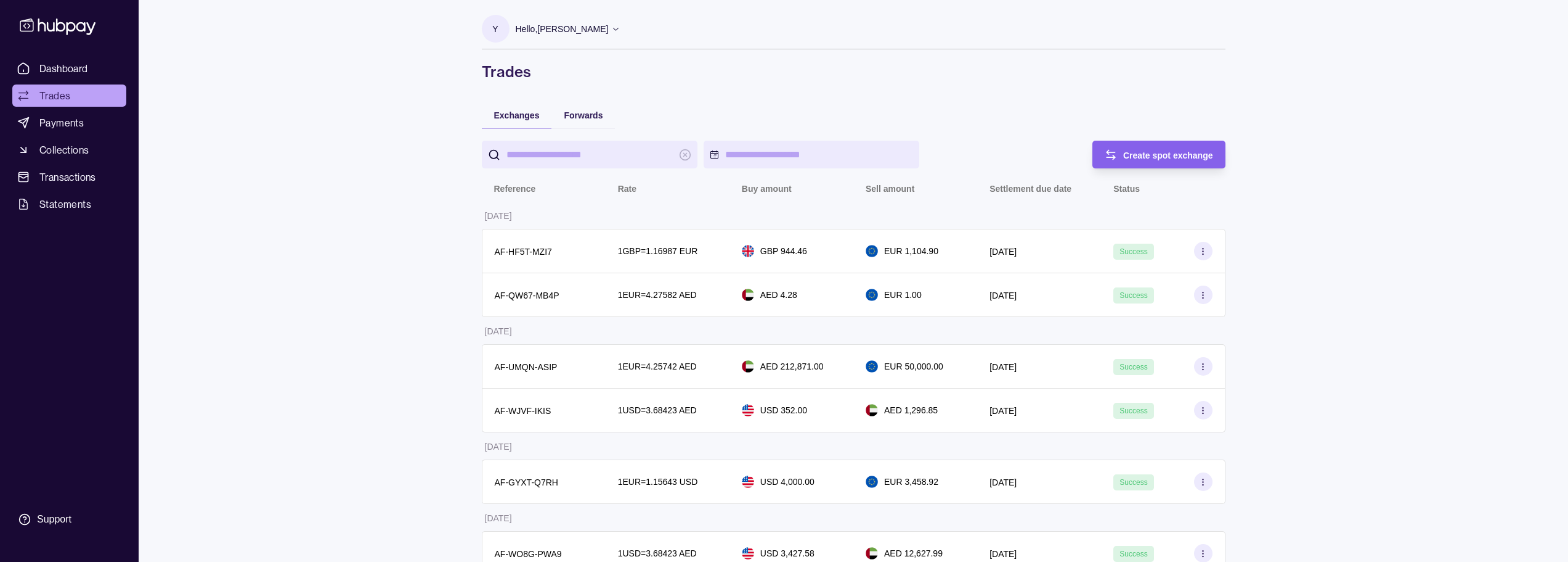
click at [68, 72] on span "Dashboard" at bounding box center [64, 68] width 49 height 15
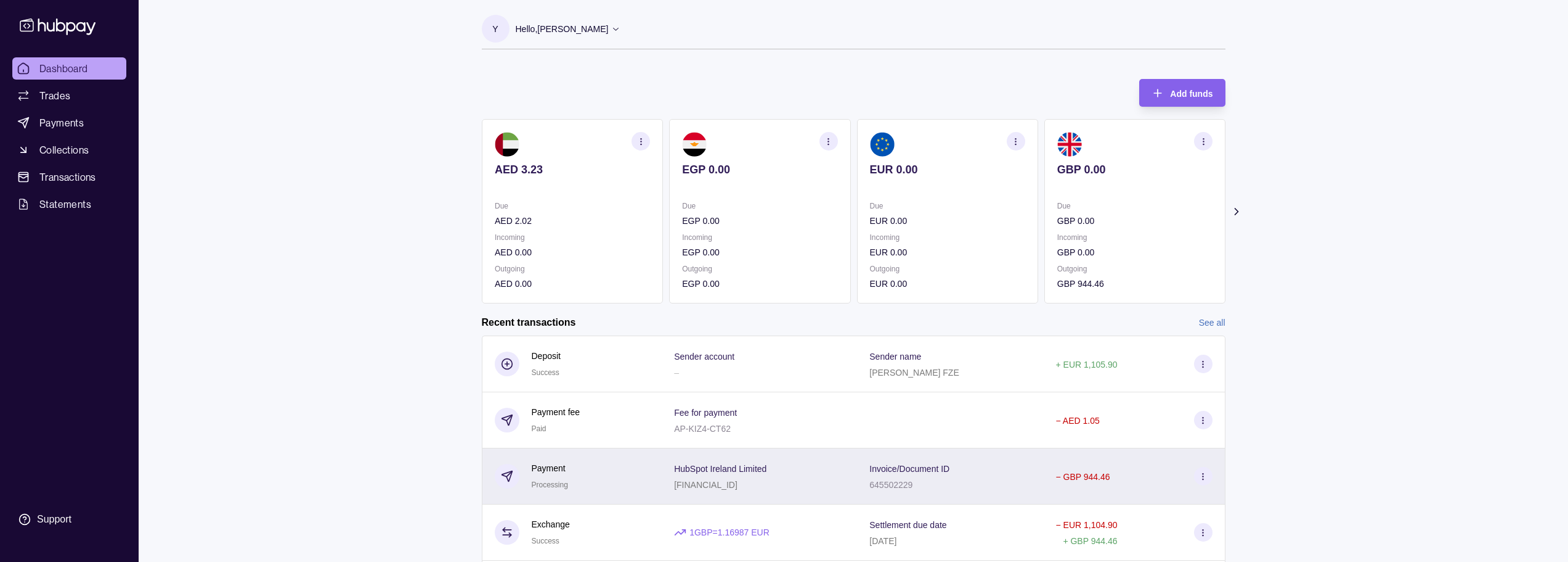
click at [1086, 494] on div "− GBP 944.46" at bounding box center [1134, 476] width 181 height 56
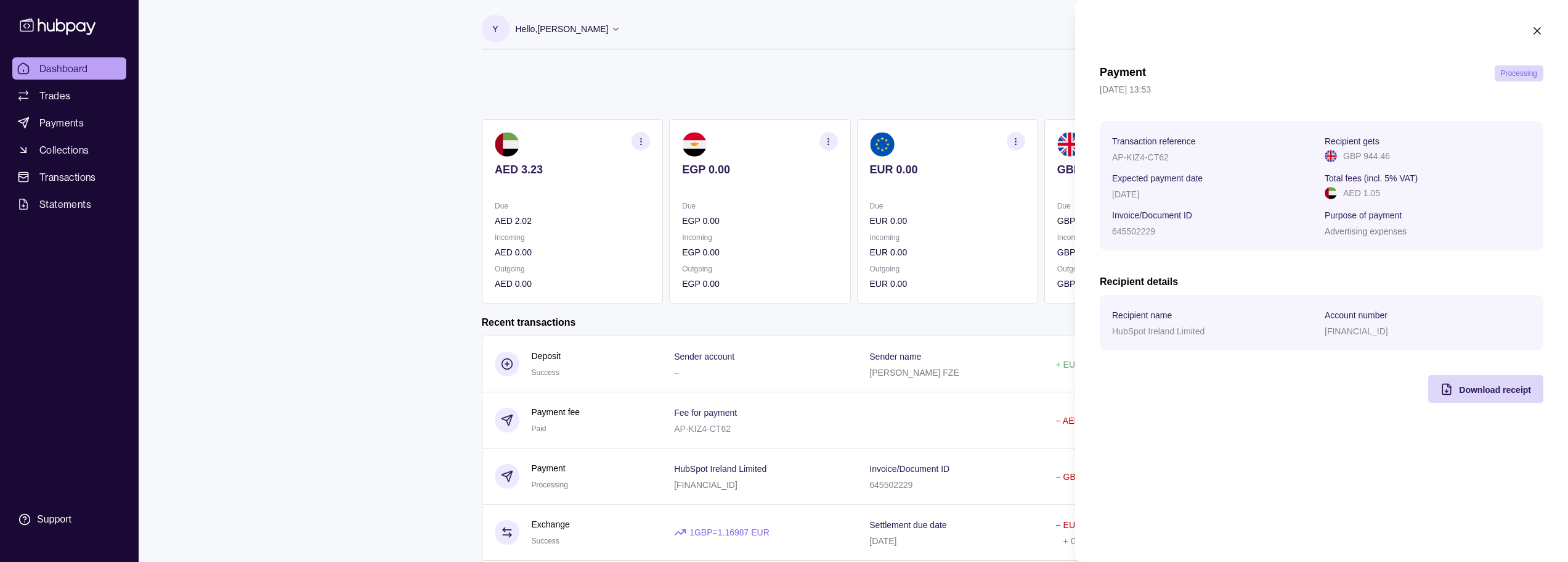
click at [901, 67] on html "Dashboard Trades Payments Collections Transactions Statements Support Y Hello, …" at bounding box center [784, 378] width 1568 height 757
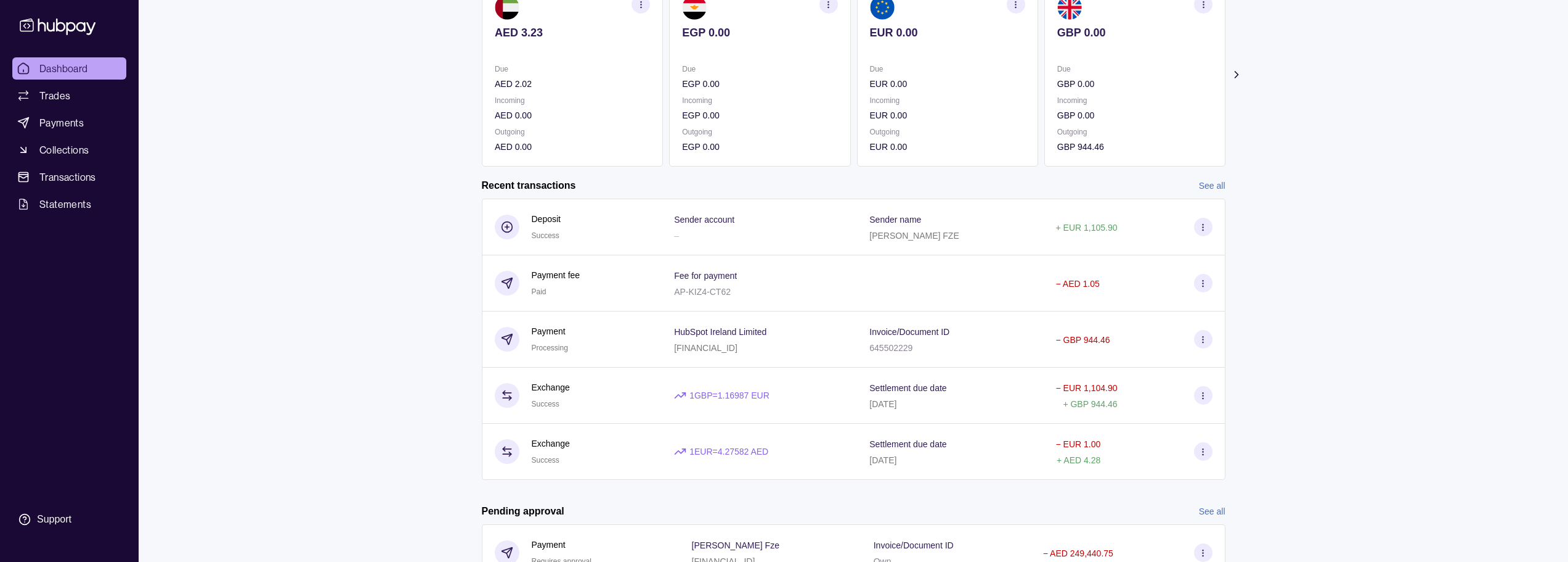
scroll to position [196, 0]
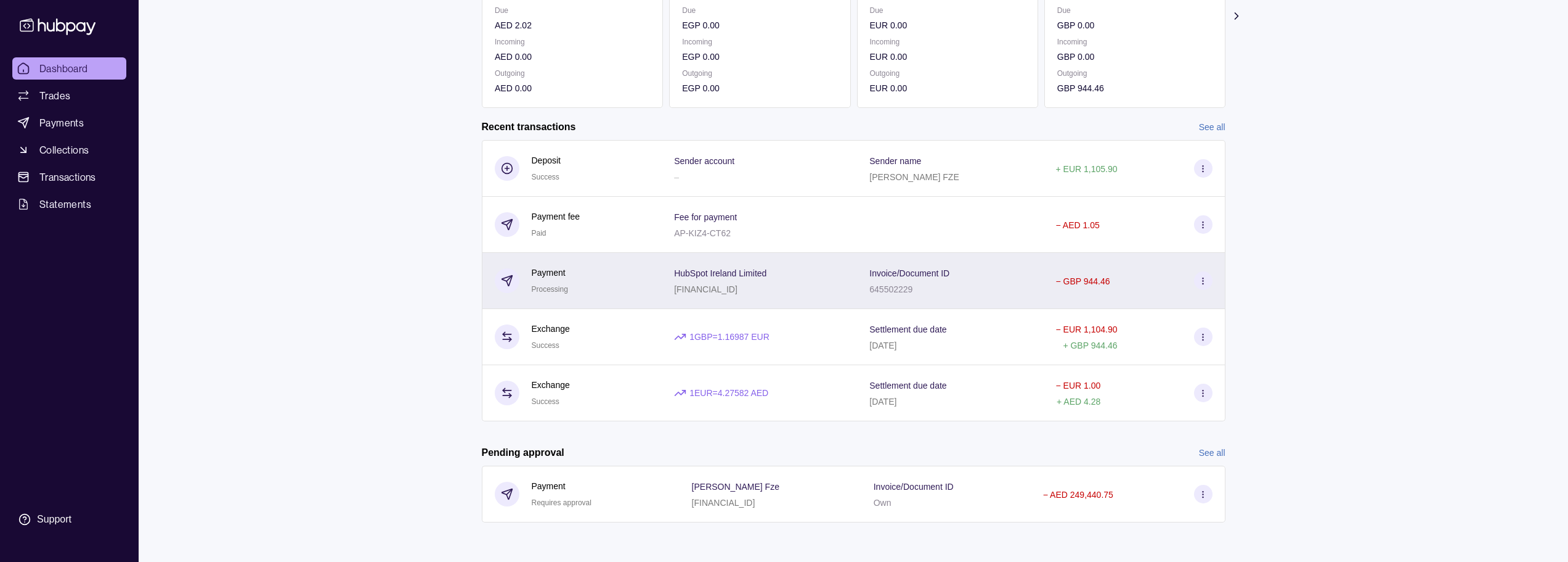
click at [1130, 292] on div "− GBP 944.46" at bounding box center [1134, 281] width 181 height 56
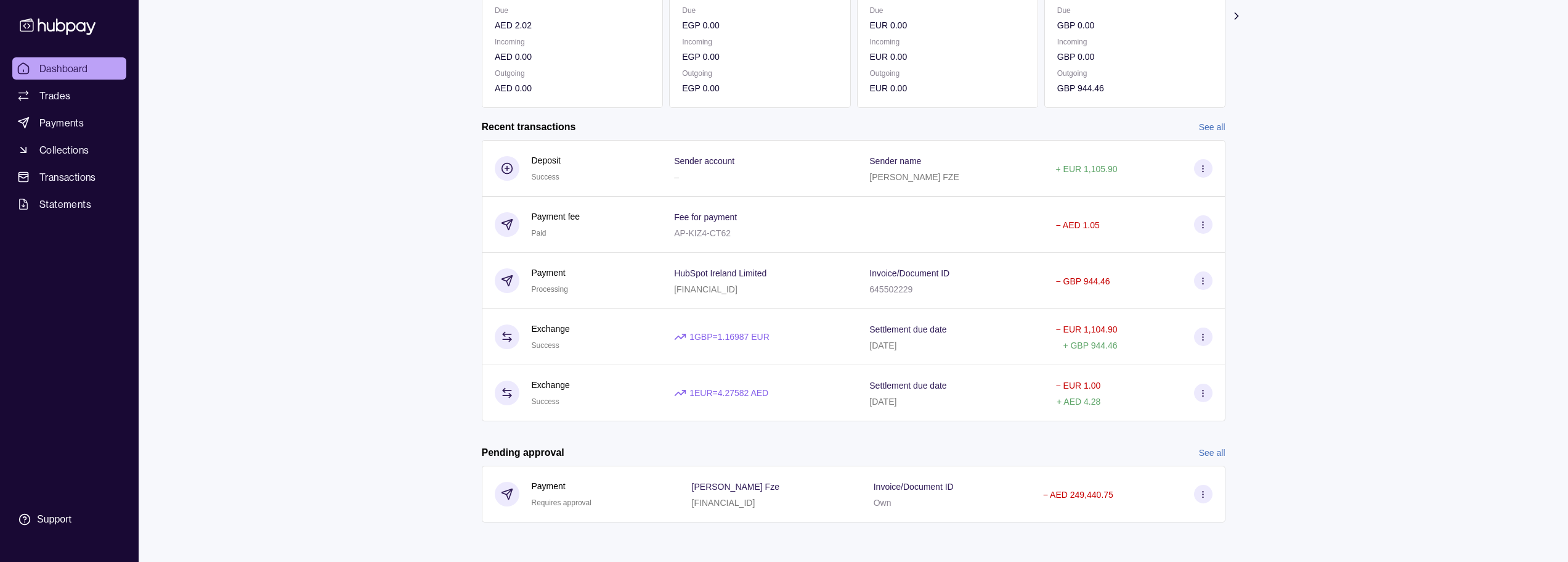
click at [932, 297] on html "Dashboard Trades Payments Collections Transactions Statements Support Y Hello, …" at bounding box center [784, 182] width 1568 height 757
click at [936, 299] on div "Invoice/Document ID 645502229" at bounding box center [950, 281] width 186 height 56
